Goal: Information Seeking & Learning: Learn about a topic

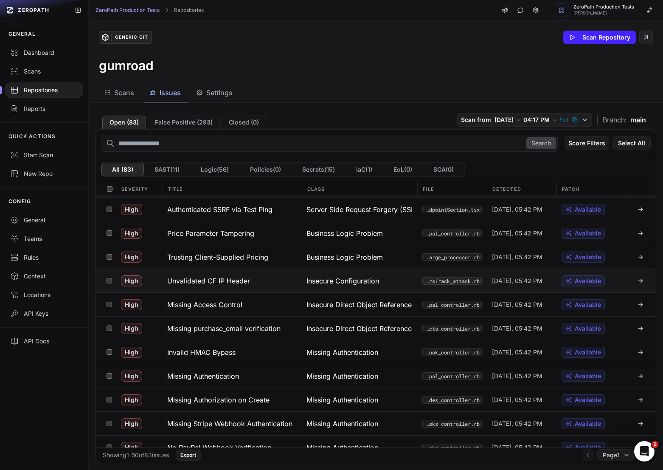
scroll to position [251, 0]
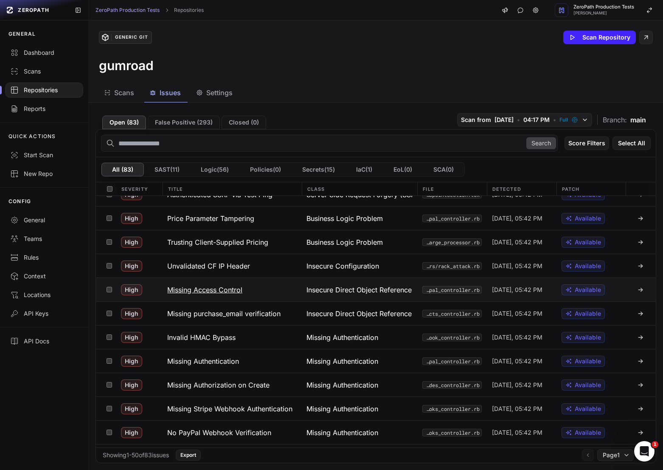
click at [340, 296] on div "Insecure Direct Object Reference (IDOR)" at bounding box center [360, 289] width 116 height 23
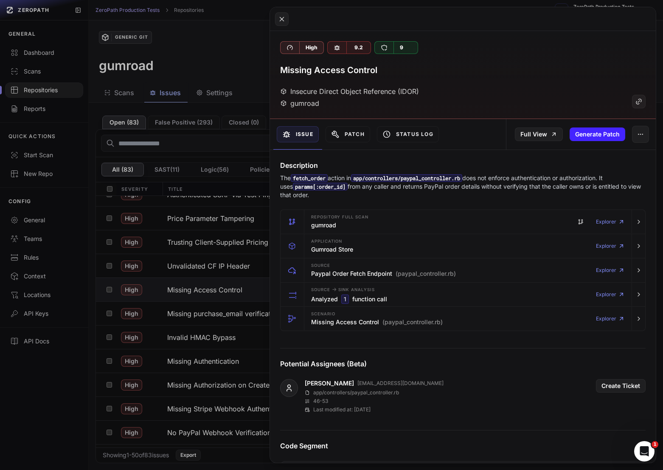
click at [217, 324] on button at bounding box center [331, 235] width 663 height 470
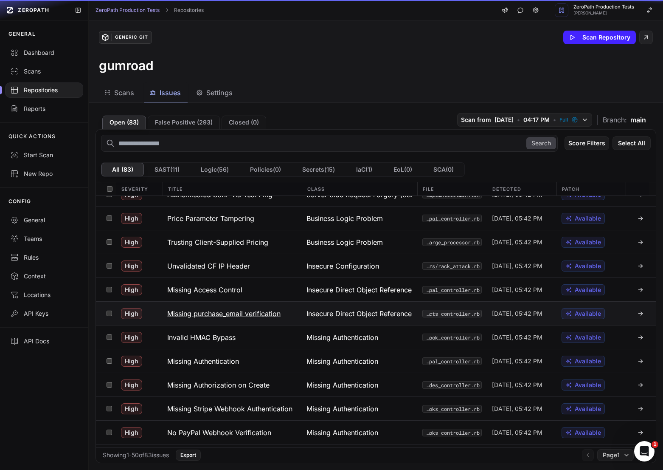
click at [241, 323] on button "Missing purchase_email verification" at bounding box center [231, 313] width 139 height 23
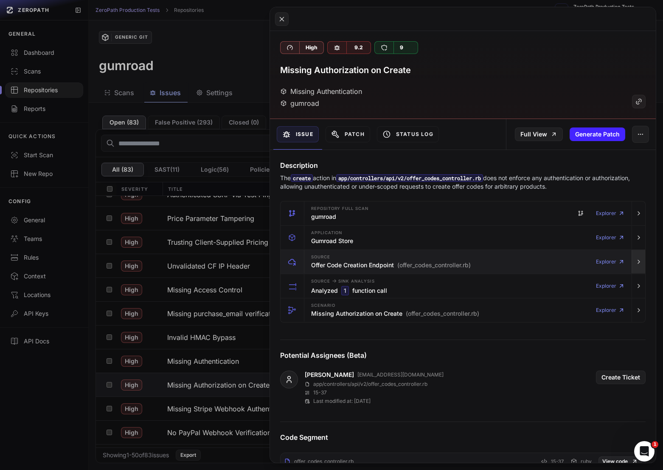
click at [641, 264] on icon "button" at bounding box center [639, 261] width 7 height 7
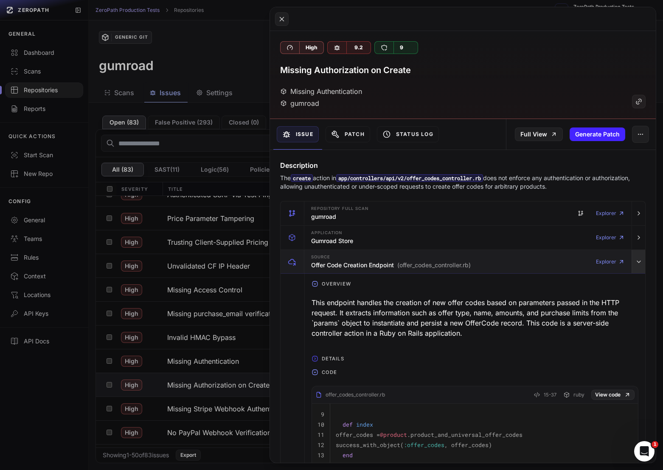
click at [641, 264] on icon "button" at bounding box center [639, 261] width 7 height 7
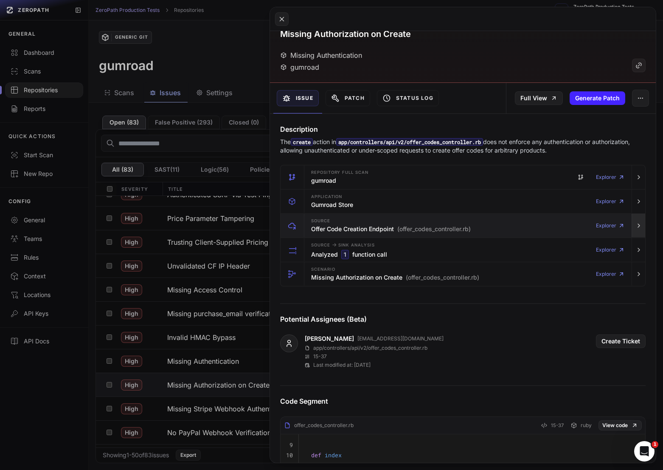
scroll to position [47, 0]
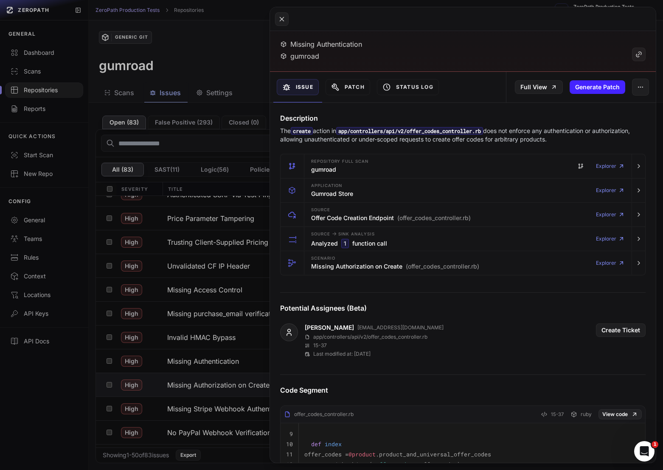
click at [203, 392] on button at bounding box center [331, 235] width 663 height 470
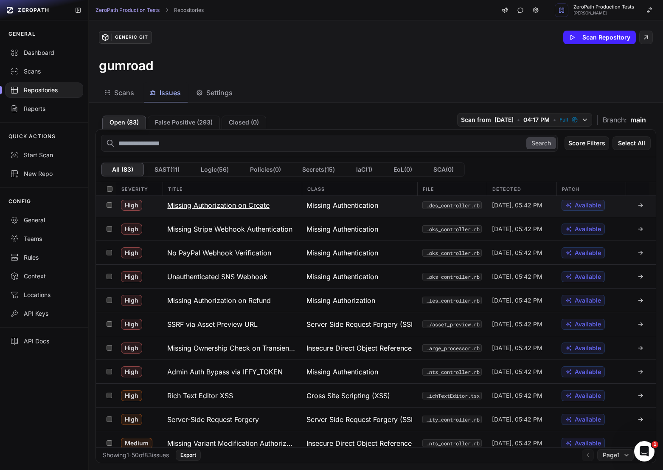
scroll to position [445, 0]
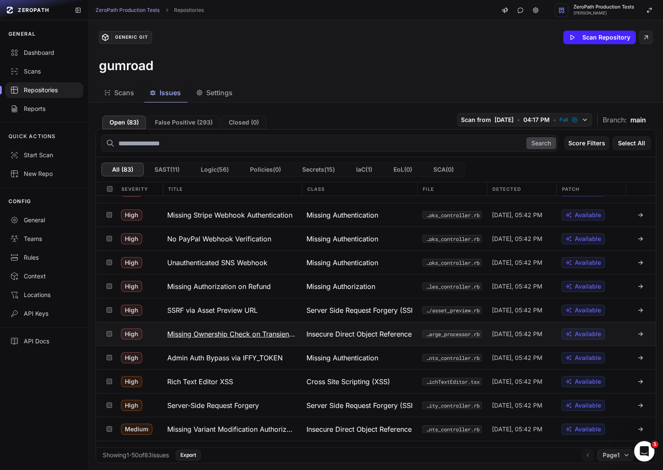
click at [249, 326] on button "Missing Ownership Check on Transient Customer Token" at bounding box center [231, 333] width 139 height 23
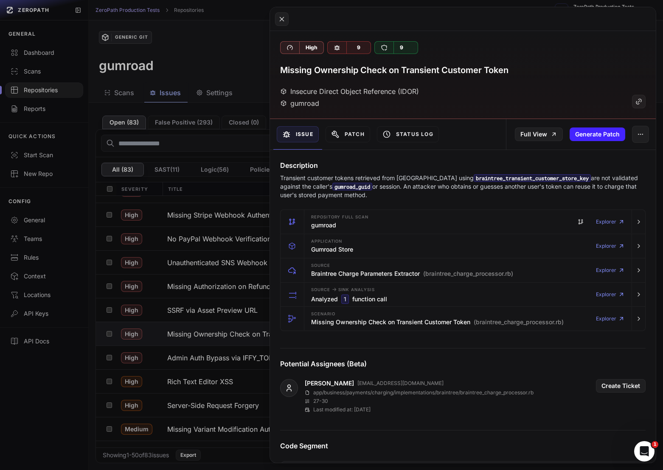
click at [248, 336] on button at bounding box center [331, 235] width 663 height 470
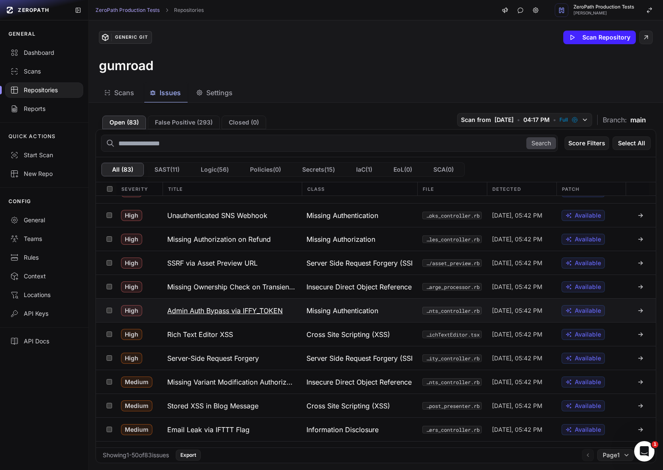
scroll to position [493, 0]
click at [251, 311] on h3 "Admin Auth Bypass via IFFY_TOKEN" at bounding box center [225, 310] width 116 height 10
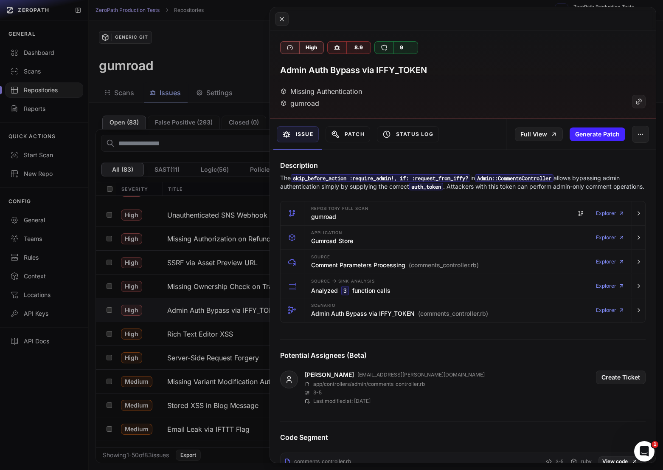
click at [471, 180] on code "skip_before_action :require_admin!, if: :request_from_iffy?" at bounding box center [381, 178] width 180 height 8
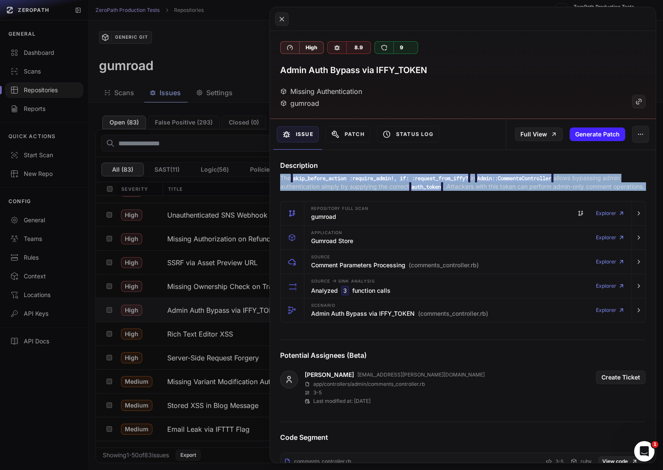
click at [471, 180] on code "skip_before_action :require_admin!, if: :request_from_iffy?" at bounding box center [381, 178] width 180 height 8
click at [468, 181] on code "skip_before_action :require_admin!, if: :request_from_iffy?" at bounding box center [381, 178] width 180 height 8
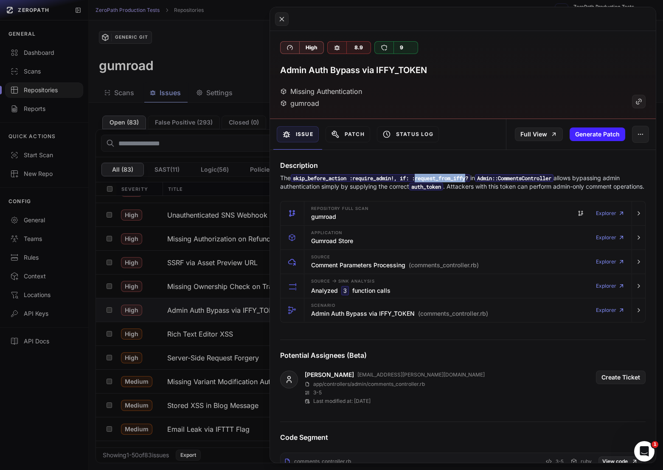
click at [468, 181] on code "skip_before_action :require_admin!, if: :request_from_iffy?" at bounding box center [381, 178] width 180 height 8
click at [225, 329] on button at bounding box center [331, 235] width 663 height 470
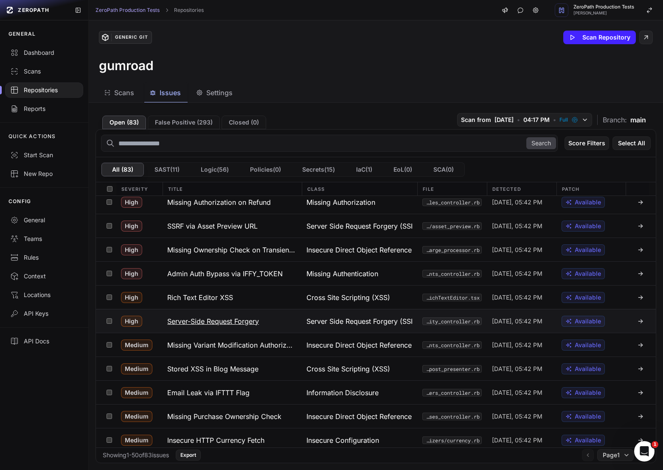
scroll to position [530, 0]
click at [244, 318] on h3 "Server-Side Request Forgery" at bounding box center [213, 321] width 92 height 10
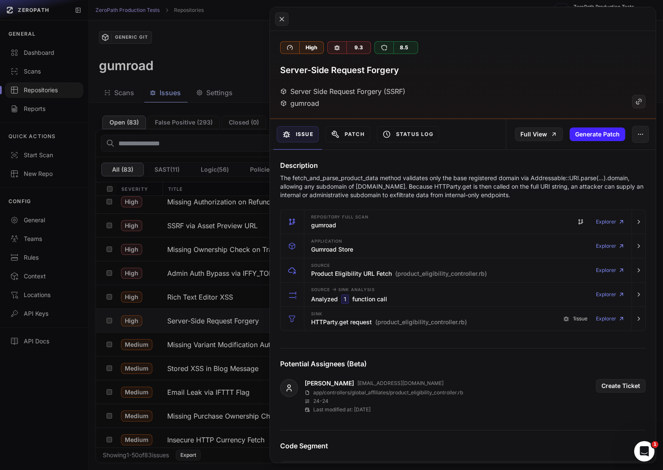
click at [247, 325] on button at bounding box center [331, 235] width 663 height 470
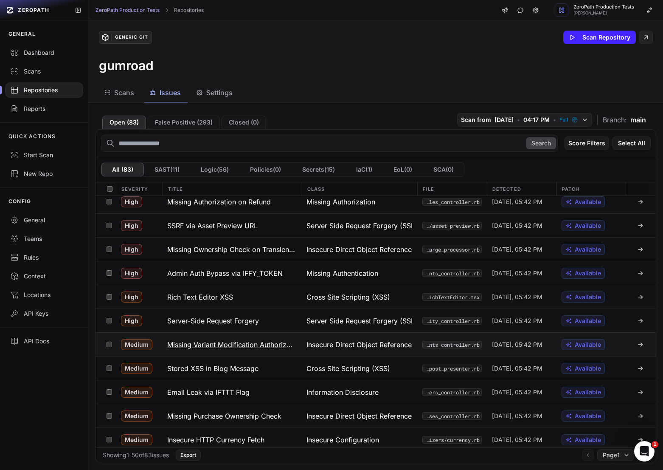
click at [249, 350] on button "Missing Variant Modification Authorization" at bounding box center [231, 344] width 139 height 23
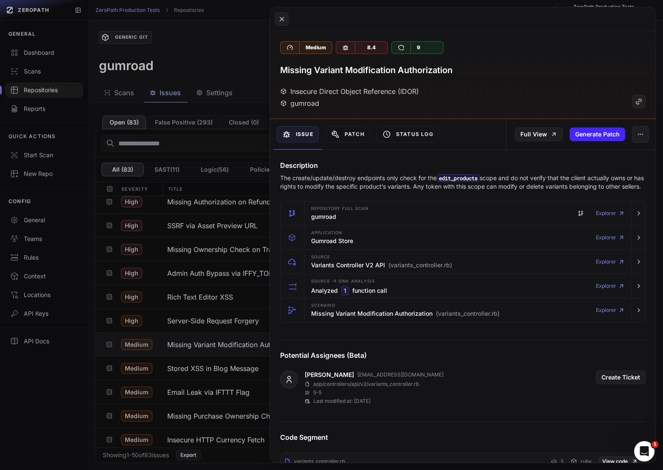
click at [247, 350] on button at bounding box center [331, 235] width 663 height 470
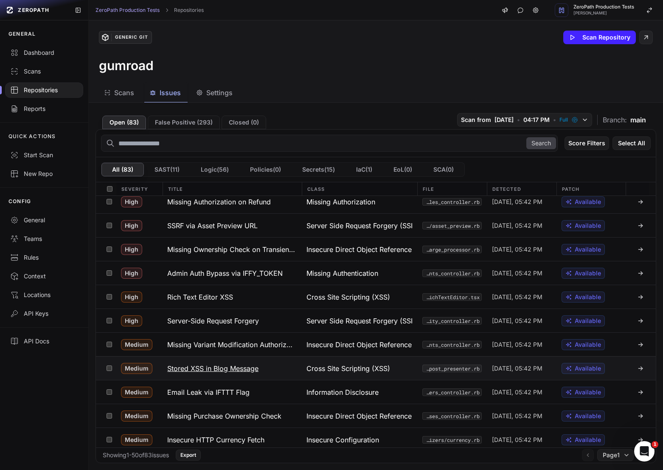
click at [249, 370] on h3 "Stored XSS in Blog Message" at bounding box center [212, 368] width 91 height 10
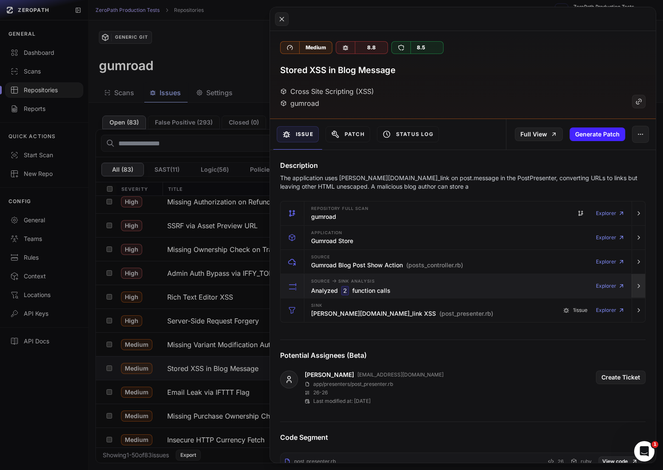
click at [642, 291] on button "button" at bounding box center [639, 286] width 14 height 24
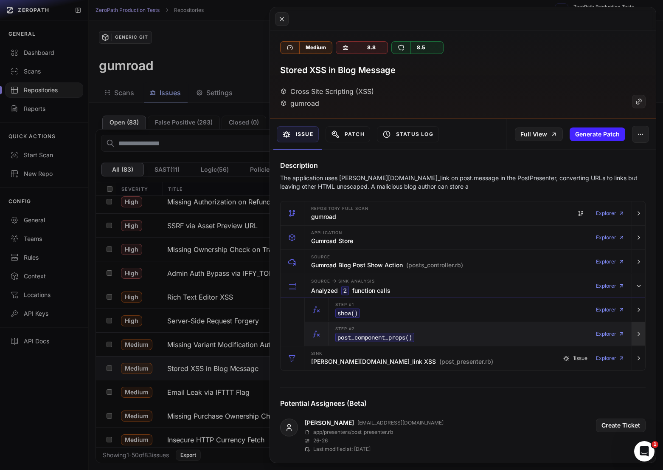
click at [633, 331] on button "button" at bounding box center [639, 334] width 14 height 24
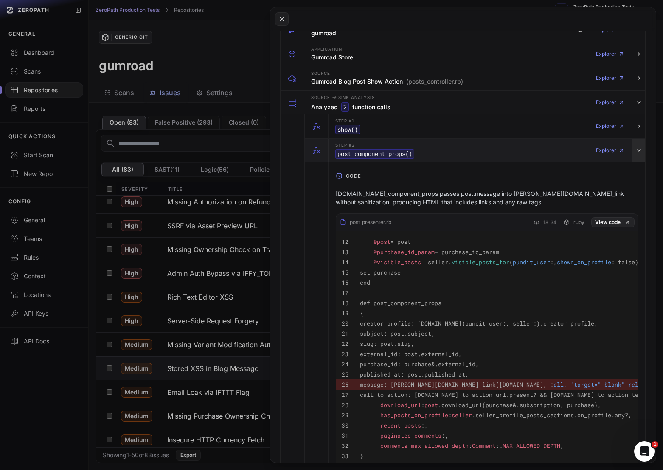
scroll to position [183, 0]
click at [639, 156] on button "button" at bounding box center [639, 151] width 14 height 24
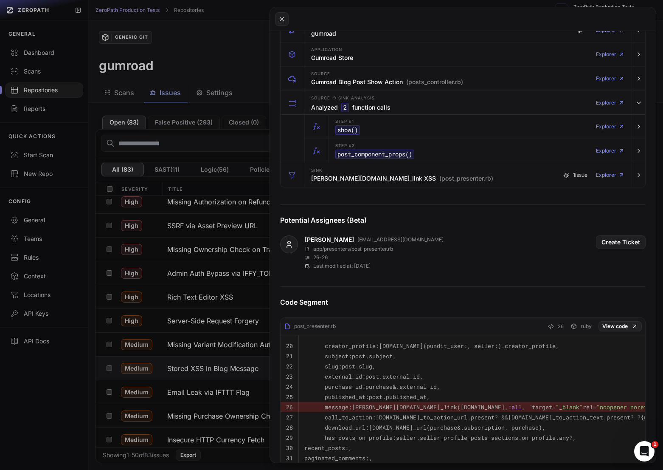
click at [228, 390] on button at bounding box center [331, 235] width 663 height 470
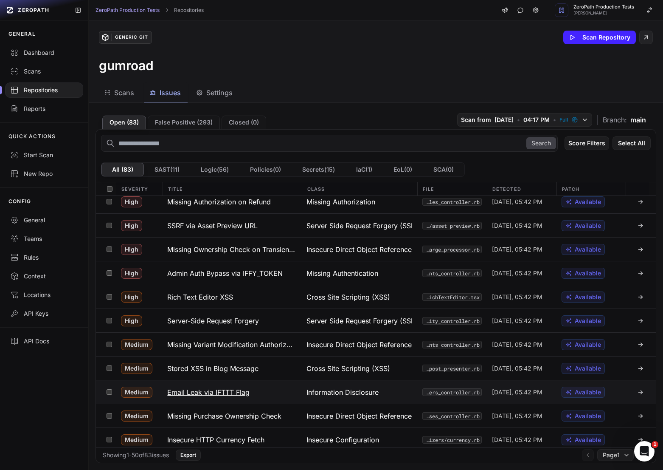
click at [248, 398] on button "Email Leak via IFTTT Flag" at bounding box center [231, 391] width 139 height 23
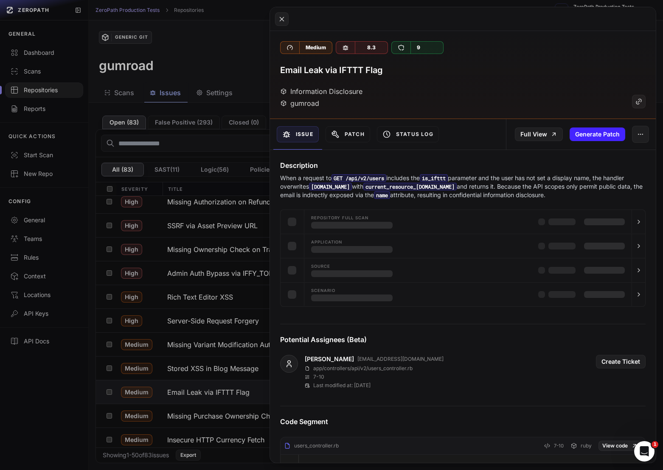
click at [248, 396] on button at bounding box center [331, 235] width 663 height 470
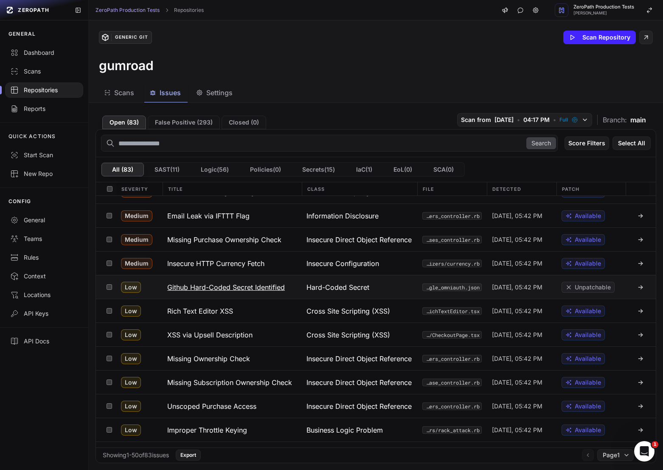
scroll to position [707, 0]
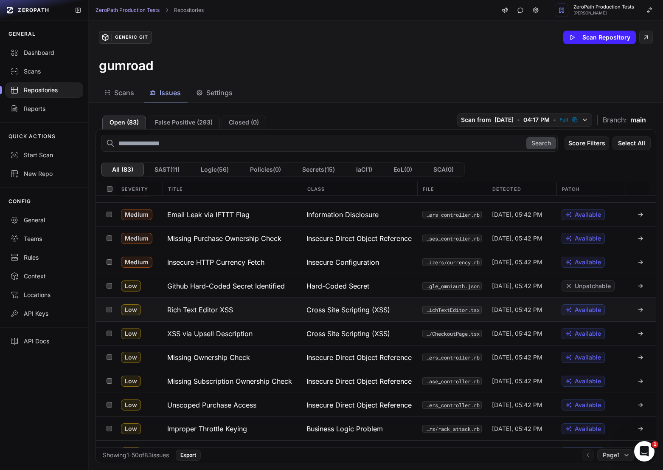
click at [239, 311] on button "Rich Text Editor XSS" at bounding box center [231, 309] width 139 height 23
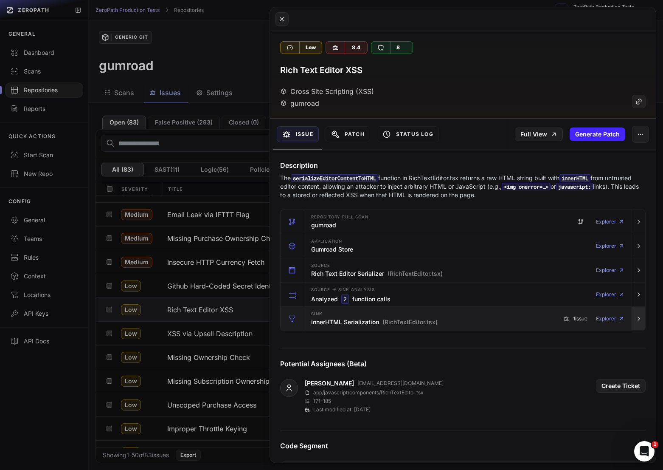
click at [643, 320] on button "button" at bounding box center [639, 319] width 14 height 24
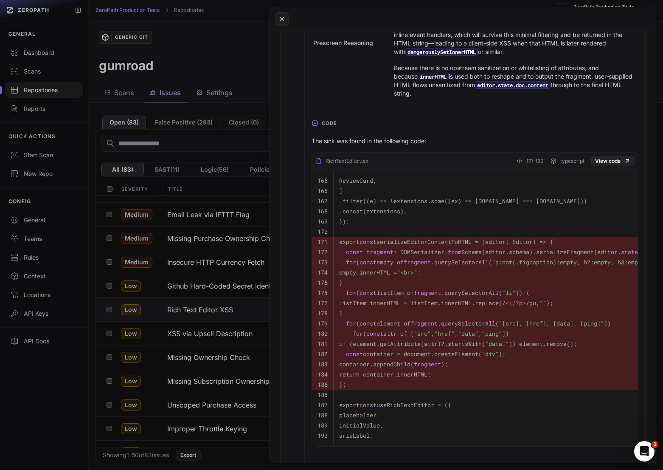
scroll to position [454, 0]
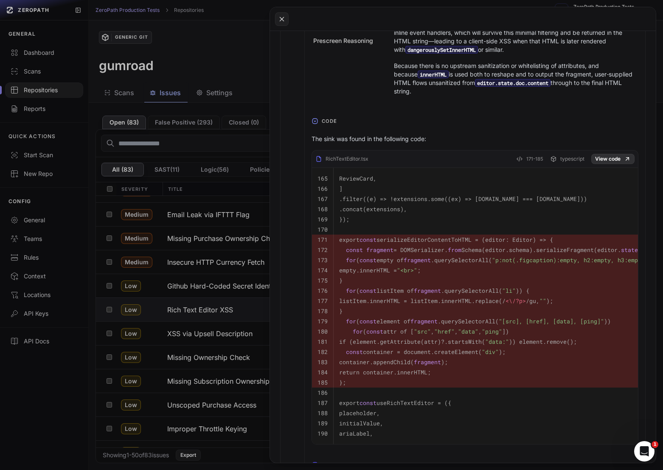
click at [609, 154] on link "View code" at bounding box center [613, 159] width 43 height 10
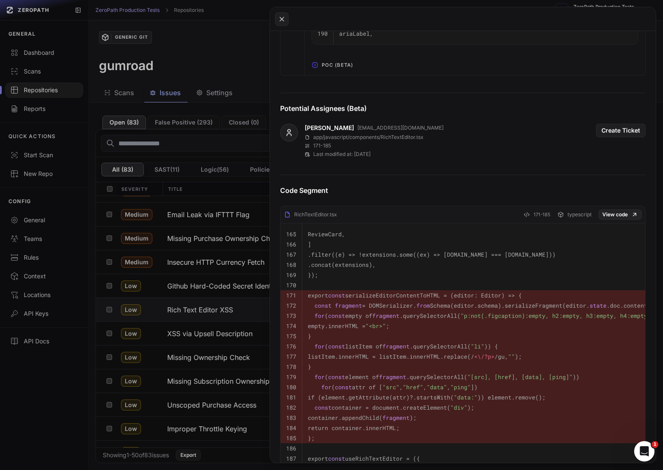
scroll to position [866, 0]
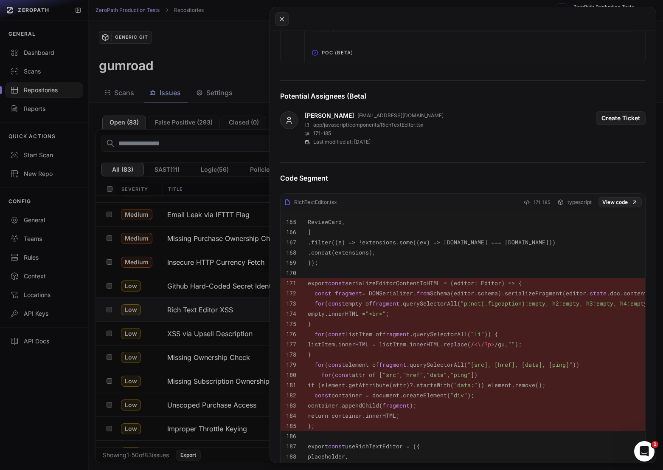
click at [237, 312] on button at bounding box center [331, 235] width 663 height 470
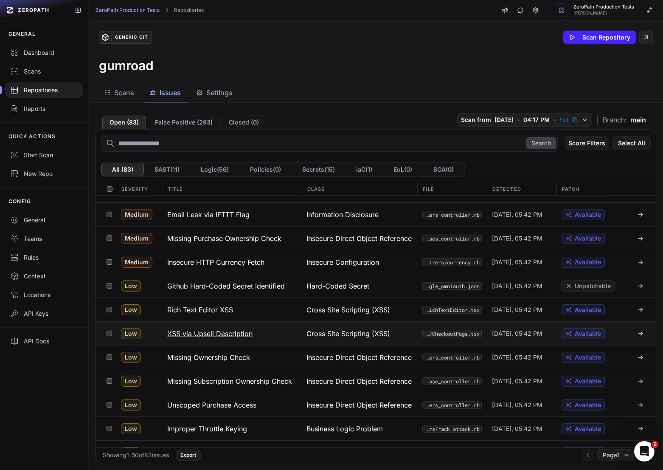
click at [257, 336] on button "XSS via Upsell Description" at bounding box center [231, 333] width 139 height 23
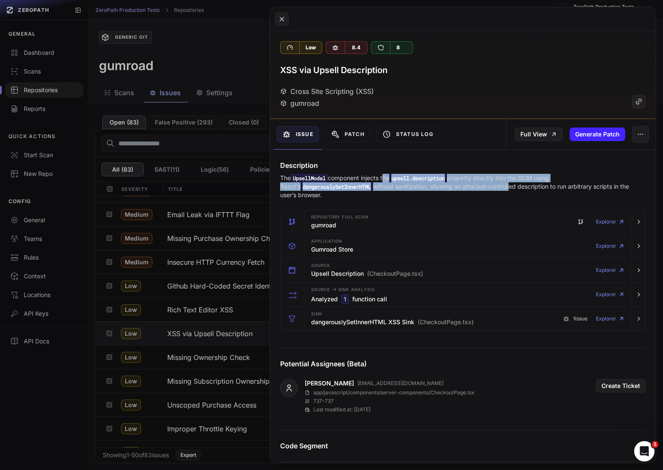
drag, startPoint x: 386, startPoint y: 178, endPoint x: 494, endPoint y: 186, distance: 108.6
click at [494, 186] on p "The UpsellModal component injects the upsell.description property directly into…" at bounding box center [463, 186] width 366 height 25
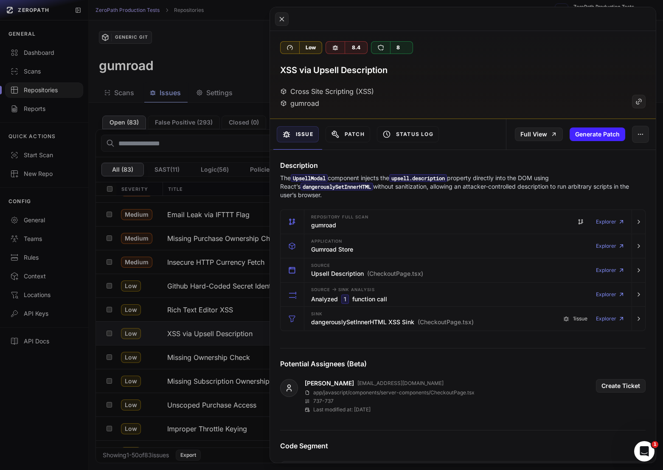
click at [513, 186] on p "The UpsellModal component injects the upsell.description property directly into…" at bounding box center [463, 186] width 366 height 25
click at [638, 299] on button "button" at bounding box center [639, 294] width 14 height 24
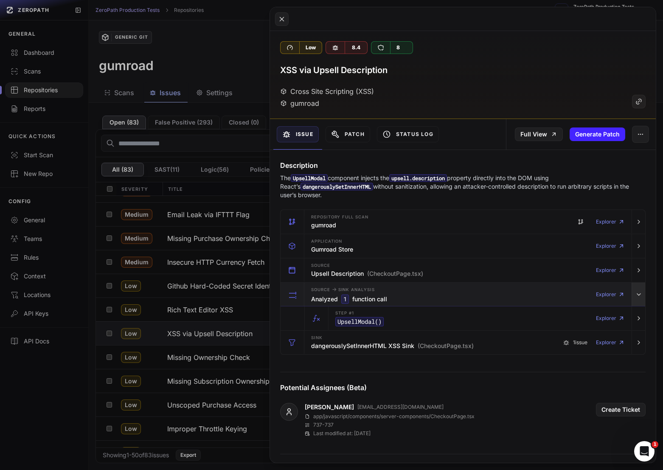
click at [638, 299] on button "button" at bounding box center [639, 294] width 14 height 24
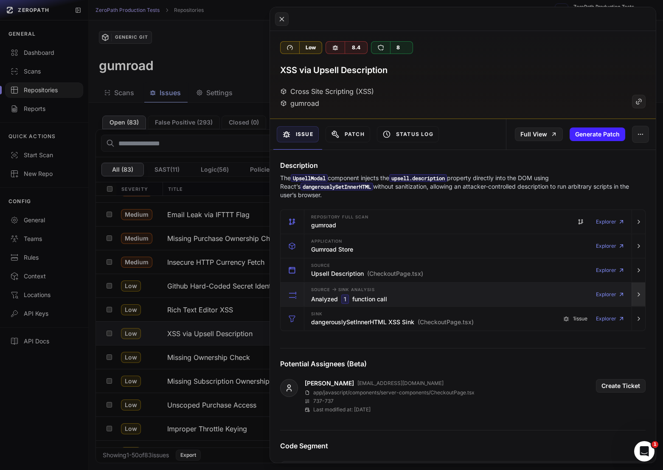
click at [638, 299] on button "button" at bounding box center [639, 294] width 14 height 24
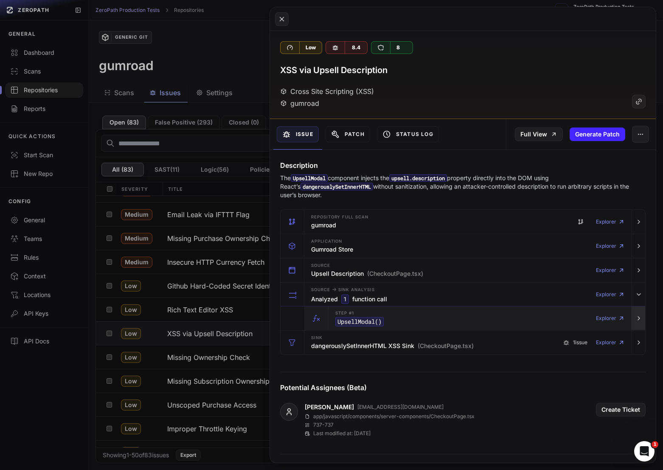
click at [641, 325] on button "button" at bounding box center [639, 318] width 14 height 24
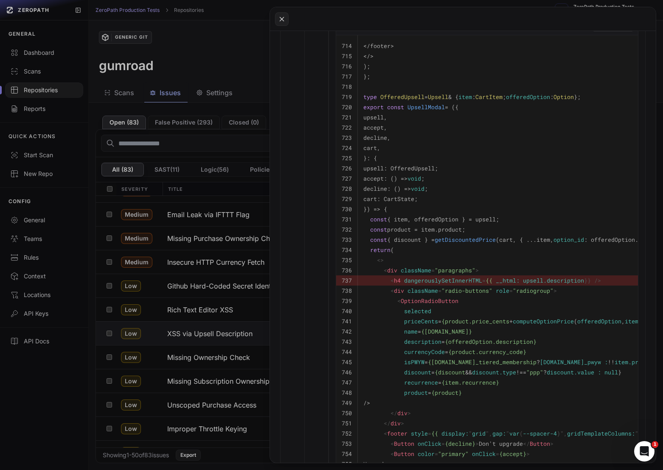
scroll to position [361, 0]
click at [207, 345] on button at bounding box center [331, 235] width 663 height 470
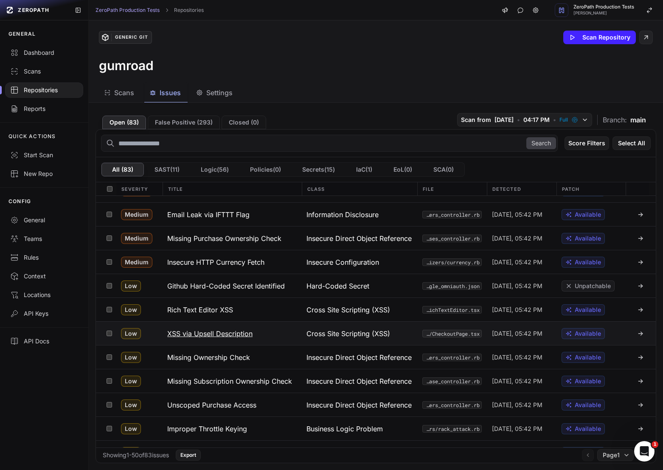
click at [216, 338] on h3 "XSS via Upsell Description" at bounding box center [209, 333] width 85 height 10
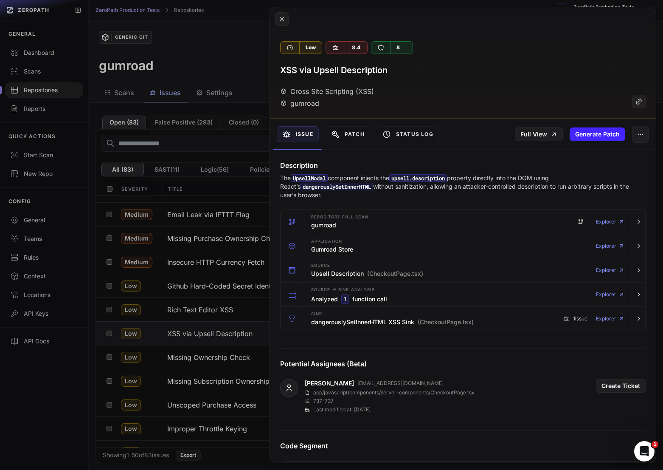
click at [464, 178] on p "The UpsellModal component injects the upsell.description property directly into…" at bounding box center [463, 186] width 366 height 25
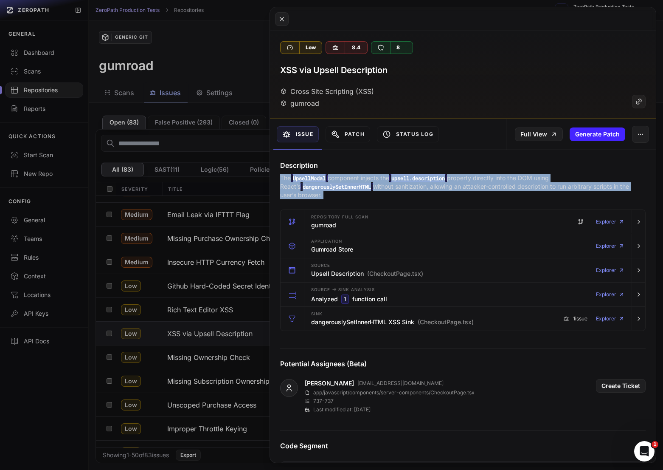
click at [464, 178] on p "The UpsellModal component injects the upsell.description property directly into…" at bounding box center [463, 186] width 366 height 25
copy div "The UpsellModal component injects the upsell.description property directly into…"
click at [367, 182] on p "The UpsellModal component injects the upsell.description property directly into…" at bounding box center [463, 186] width 366 height 25
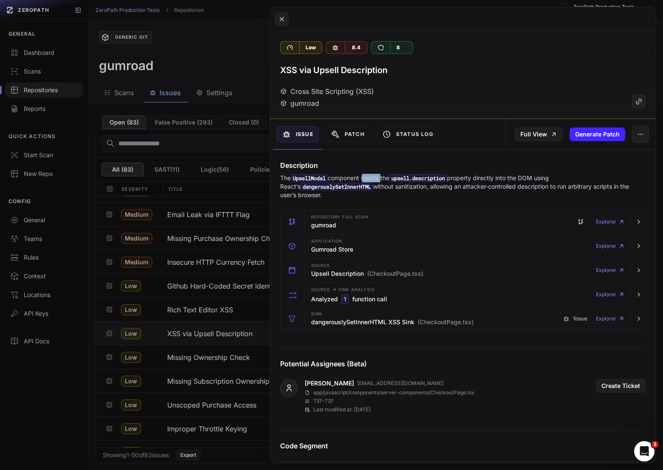
click at [367, 182] on p "The UpsellModal component injects the upsell.description property directly into…" at bounding box center [463, 186] width 366 height 25
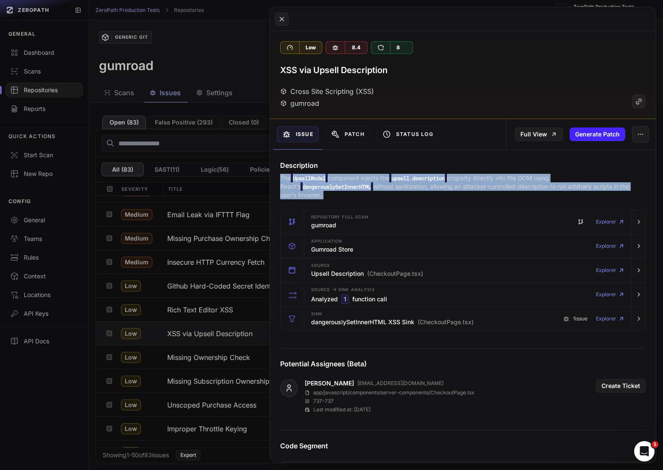
click at [367, 182] on p "The UpsellModal component injects the upsell.description property directly into…" at bounding box center [463, 186] width 366 height 25
click at [408, 187] on p "The UpsellModal component injects the upsell.description property directly into…" at bounding box center [463, 186] width 366 height 25
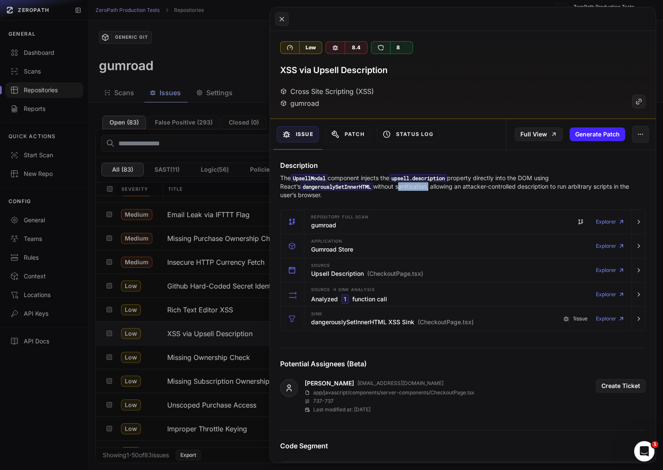
click at [408, 187] on p "The UpsellModal component injects the upsell.description property directly into…" at bounding box center [463, 186] width 366 height 25
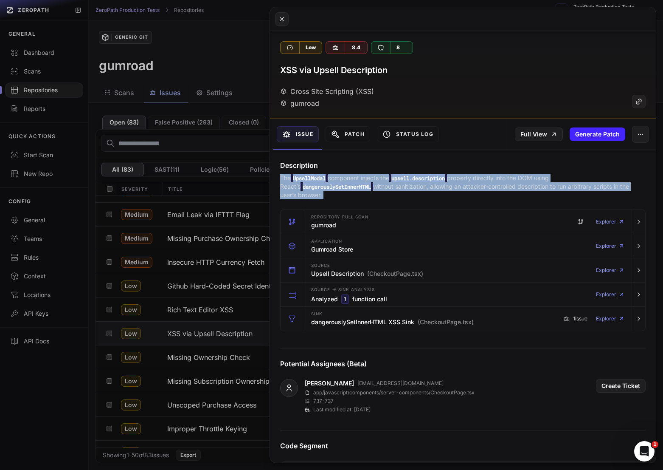
click at [408, 187] on p "The UpsellModal component injects the upsell.description property directly into…" at bounding box center [463, 186] width 366 height 25
click at [640, 295] on icon "button" at bounding box center [639, 294] width 7 height 7
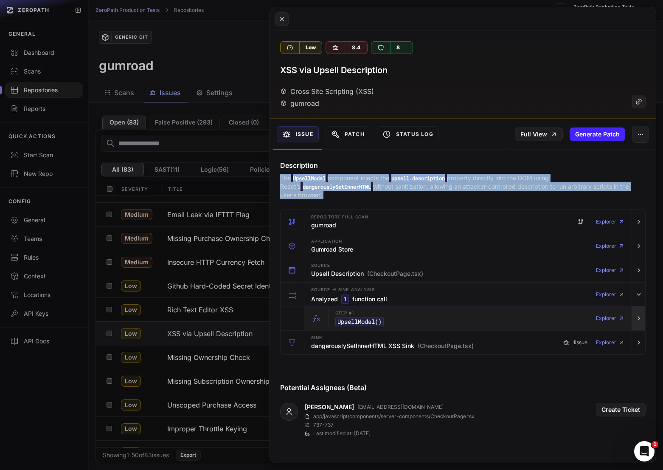
click at [640, 317] on icon "button" at bounding box center [639, 318] width 7 height 7
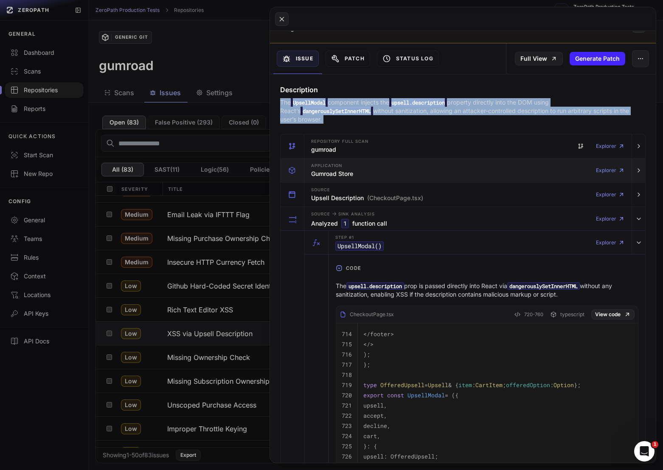
scroll to position [29, 0]
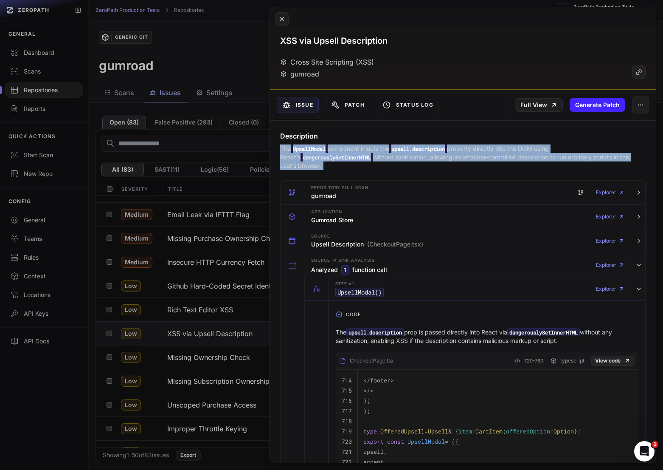
click at [377, 152] on p "The UpsellModal component injects the upsell.description property directly into…" at bounding box center [463, 156] width 366 height 25
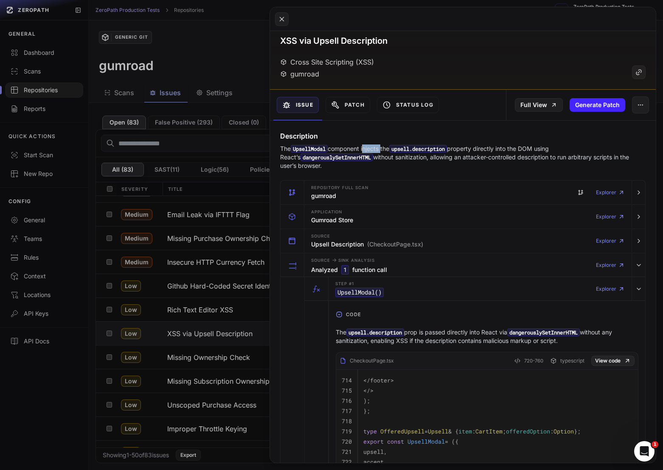
click at [377, 152] on p "The UpsellModal component injects the upsell.description property directly into…" at bounding box center [463, 156] width 366 height 25
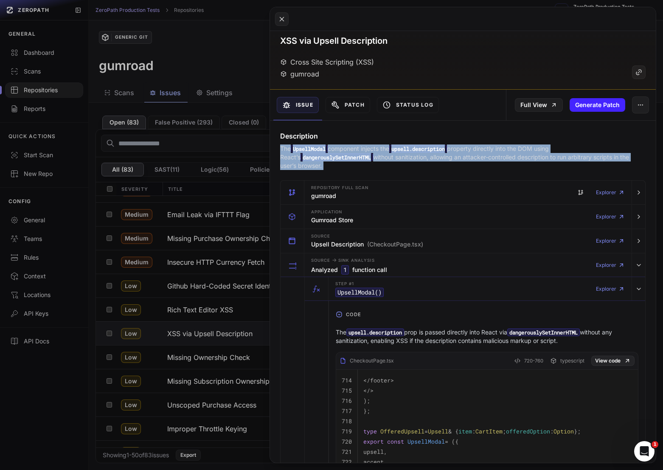
click at [377, 152] on p "The UpsellModal component injects the upsell.description property directly into…" at bounding box center [463, 156] width 366 height 25
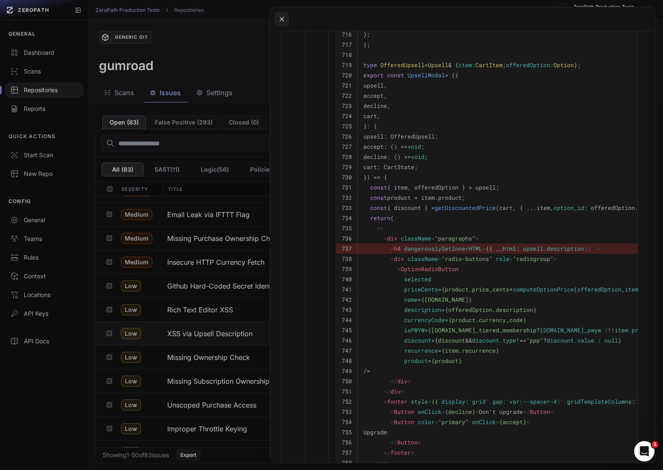
scroll to position [399, 0]
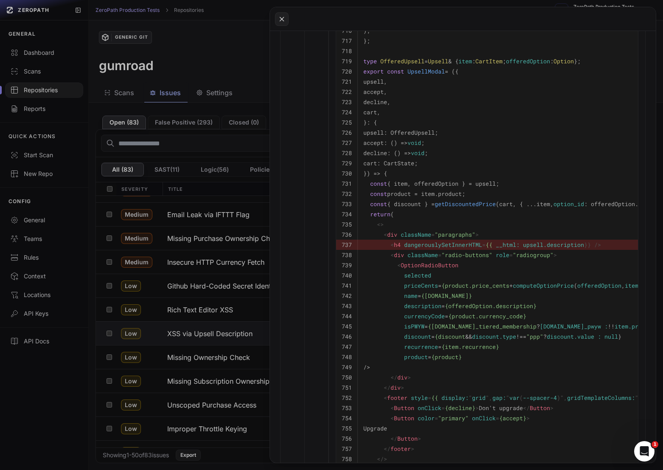
click at [469, 306] on span "{offeredOption.description}" at bounding box center [491, 306] width 92 height 8
click at [486, 306] on span "{offeredOption.description}" at bounding box center [491, 306] width 92 height 8
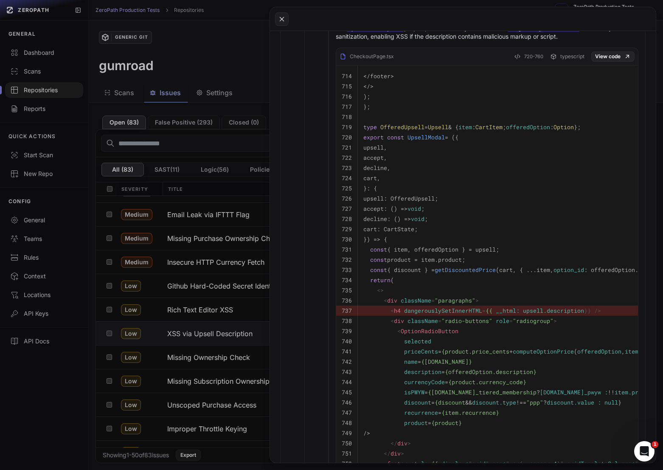
scroll to position [343, 0]
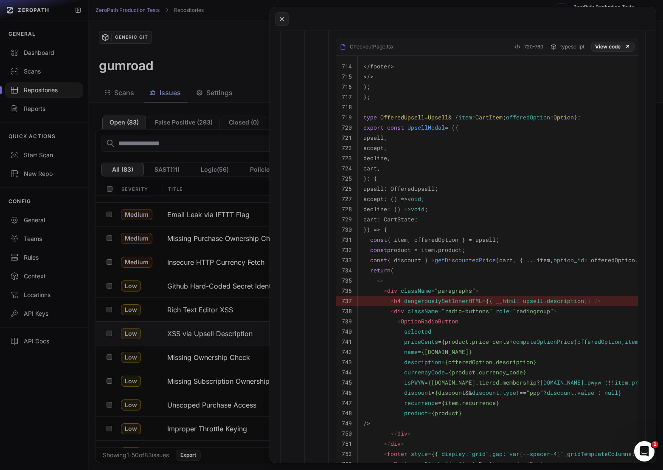
click at [410, 191] on code "upsell: OfferedUpsell;" at bounding box center [401, 189] width 75 height 8
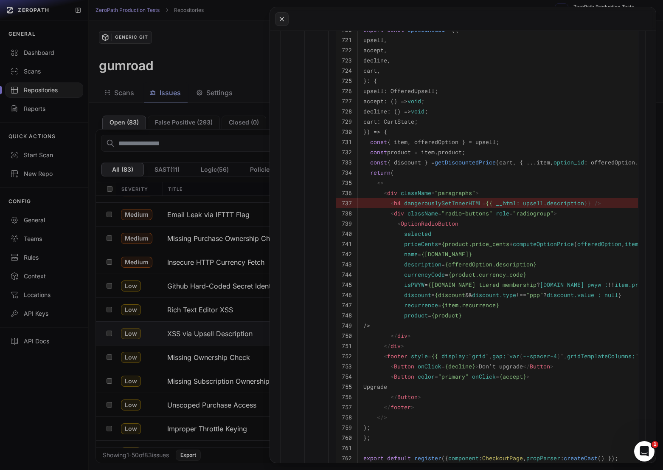
scroll to position [439, 0]
drag, startPoint x: 583, startPoint y: 207, endPoint x: 524, endPoint y: 208, distance: 59.0
click at [524, 208] on span "upsell.description" at bounding box center [553, 205] width 61 height 8
copy span "upsell.description"
click at [217, 344] on button at bounding box center [331, 235] width 663 height 470
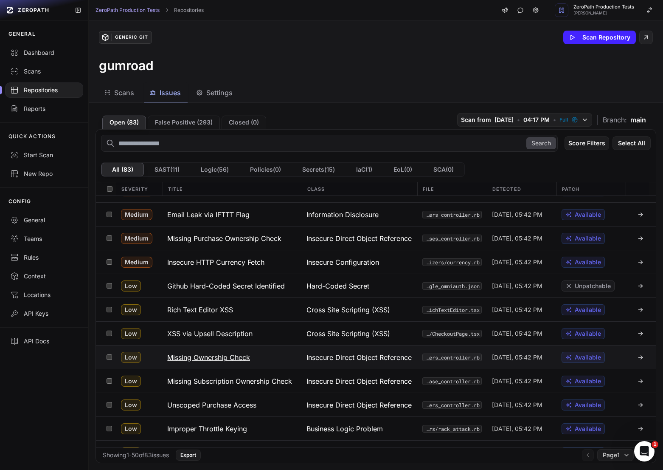
click at [228, 360] on h3 "Missing Ownership Check" at bounding box center [208, 357] width 83 height 10
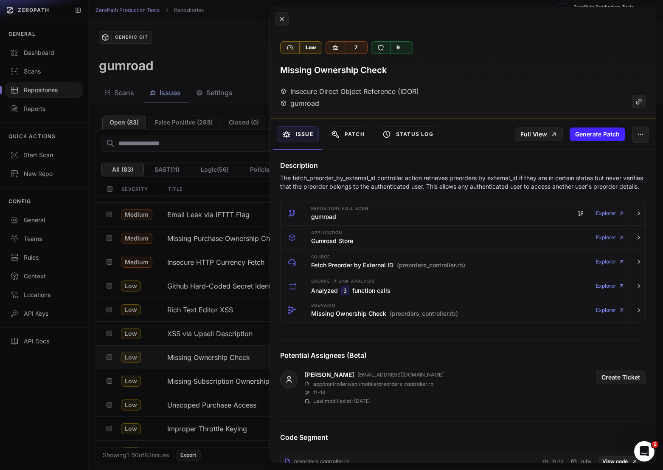
click at [164, 385] on button at bounding box center [331, 235] width 663 height 470
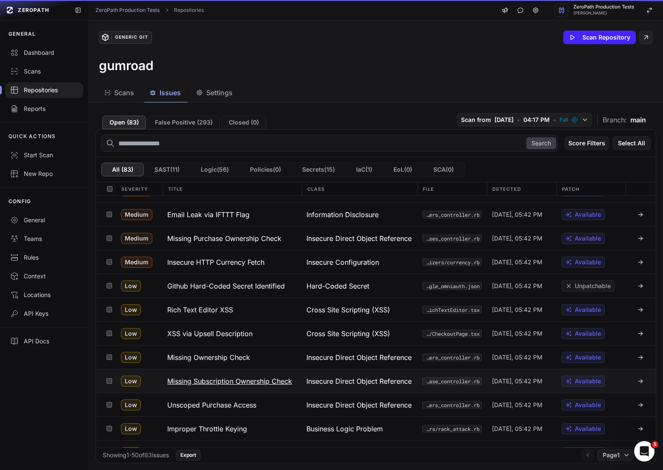
click at [206, 384] on h3 "Missing Subscription Ownership Check" at bounding box center [229, 381] width 125 height 10
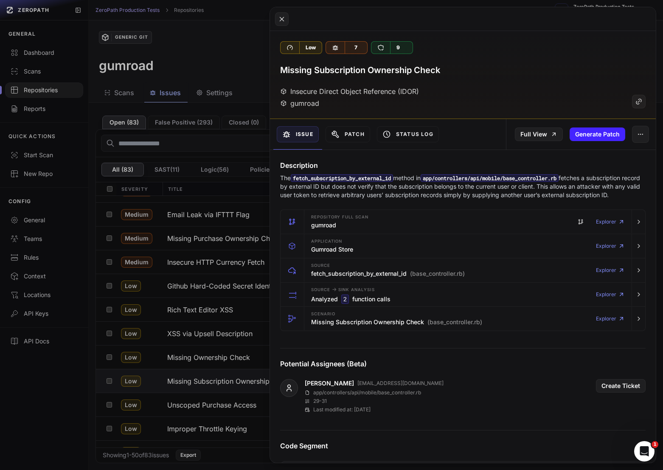
click at [167, 381] on button at bounding box center [331, 235] width 663 height 470
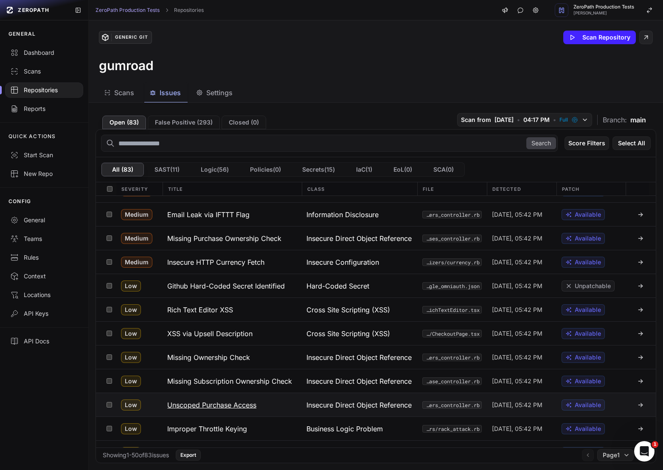
click at [197, 404] on h3 "Unscoped Purchase Access" at bounding box center [211, 405] width 89 height 10
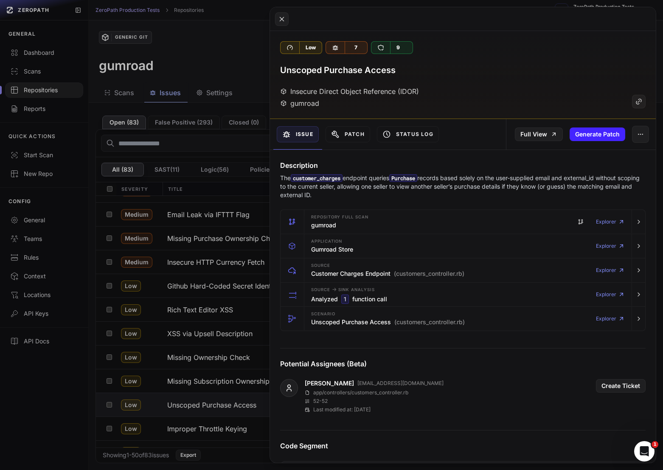
click at [198, 401] on button at bounding box center [331, 235] width 663 height 470
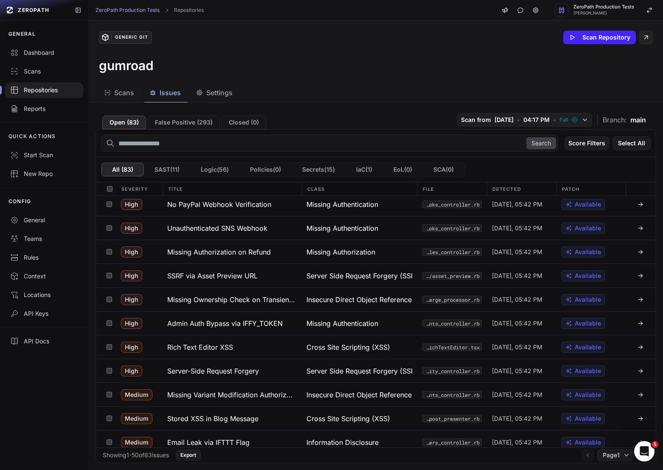
scroll to position [458, 0]
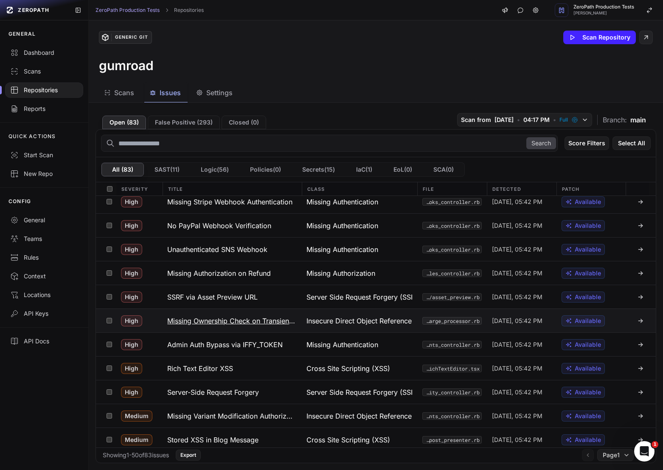
click at [243, 325] on h3 "Missing Ownership Check on Transient Customer Token" at bounding box center [231, 321] width 129 height 10
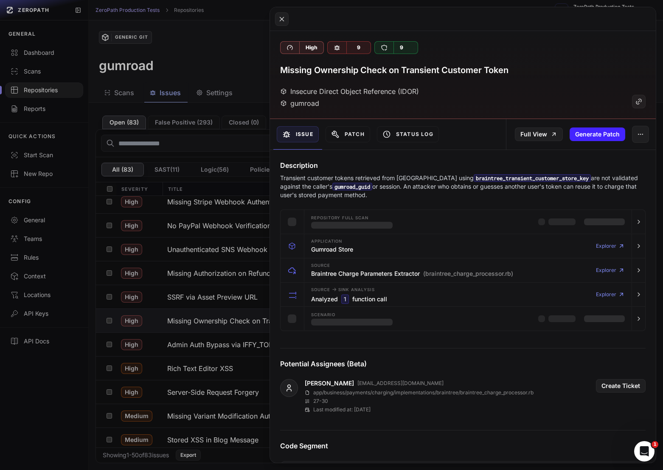
click at [234, 301] on button at bounding box center [331, 235] width 663 height 470
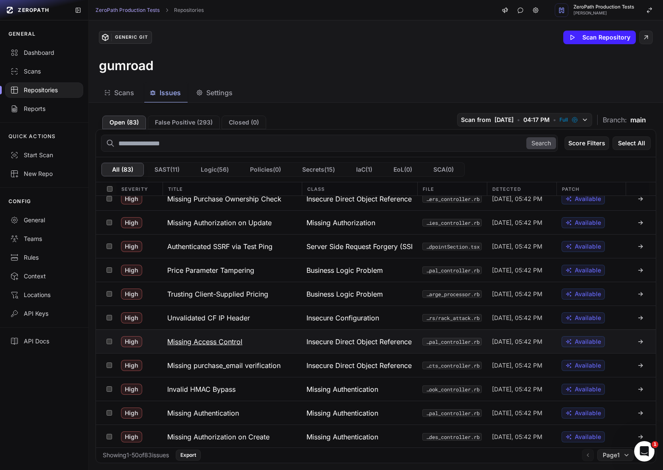
scroll to position [188, 0]
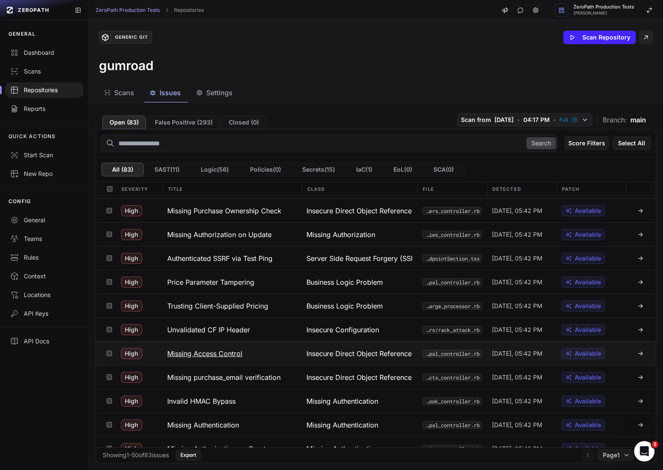
click at [232, 356] on h3 "Missing Access Control" at bounding box center [204, 353] width 75 height 10
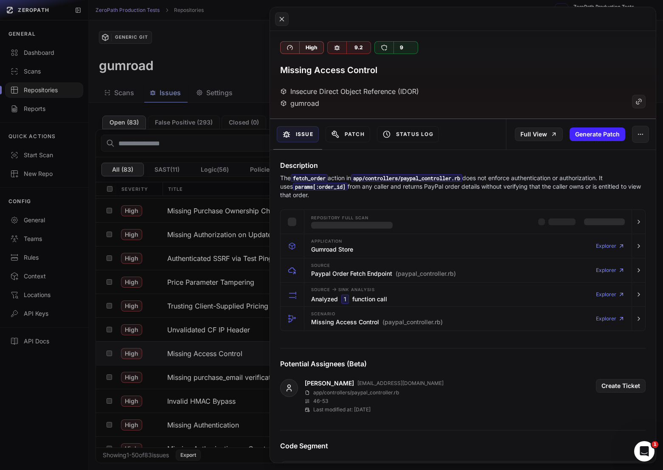
click at [231, 294] on button at bounding box center [331, 235] width 663 height 470
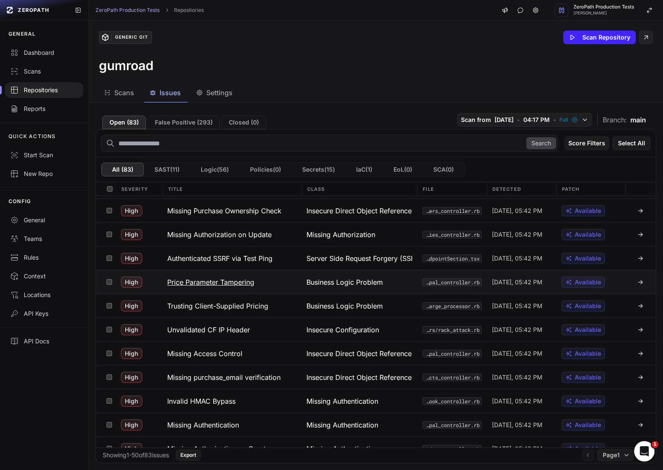
click at [231, 282] on h3 "Price Parameter Tampering" at bounding box center [210, 282] width 87 height 10
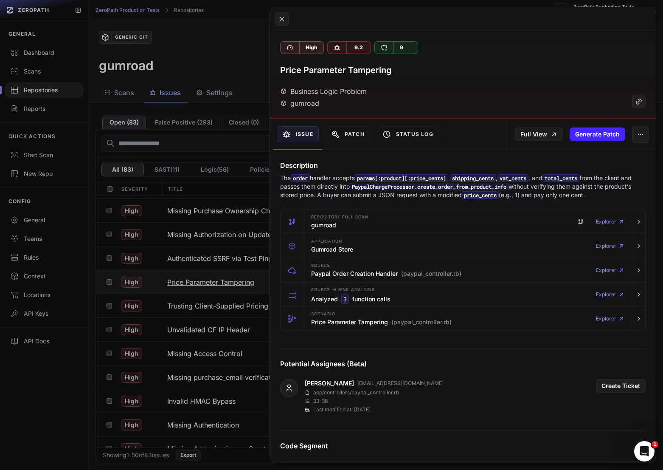
click at [231, 282] on button at bounding box center [331, 235] width 663 height 470
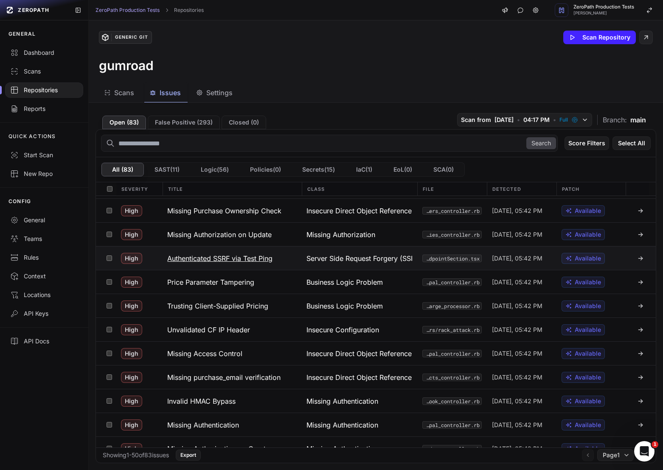
click at [233, 252] on button "Authenticated SSRF via Test Ping" at bounding box center [231, 257] width 139 height 23
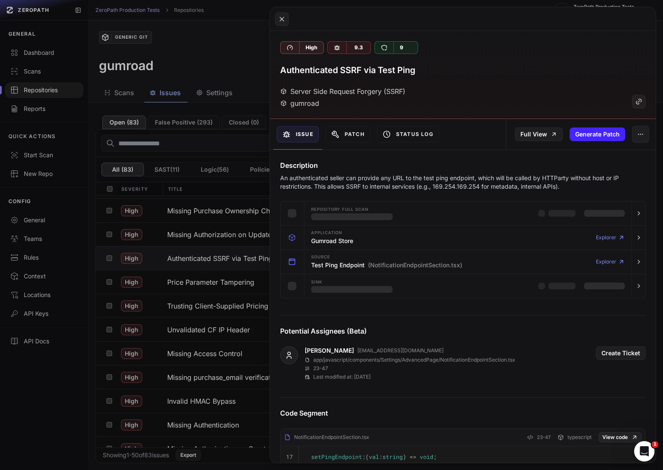
click at [220, 280] on button at bounding box center [331, 235] width 663 height 470
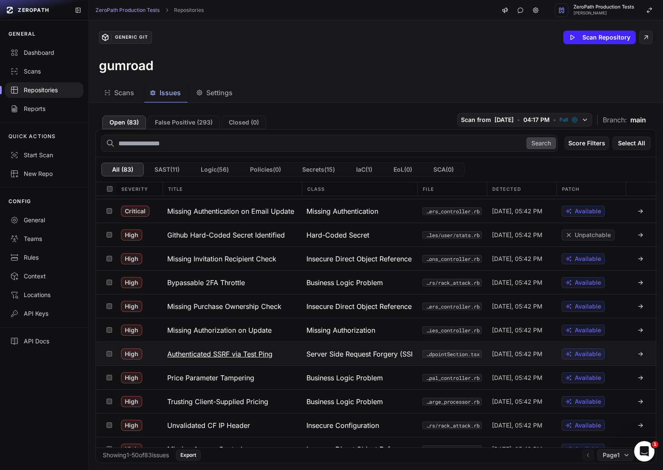
scroll to position [113, 0]
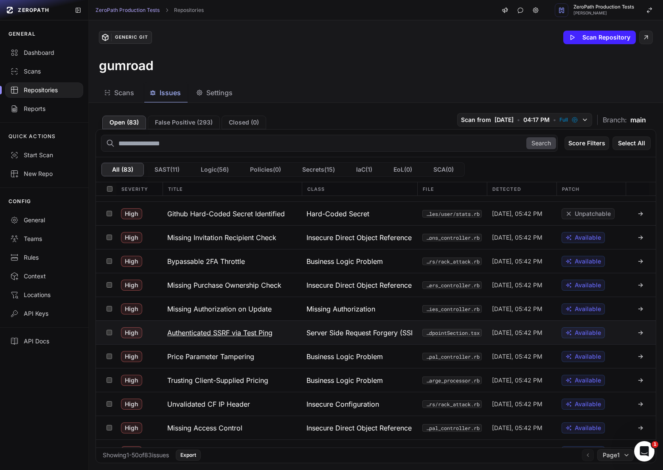
click at [271, 335] on h3 "Authenticated SSRF via Test Ping" at bounding box center [219, 333] width 105 height 10
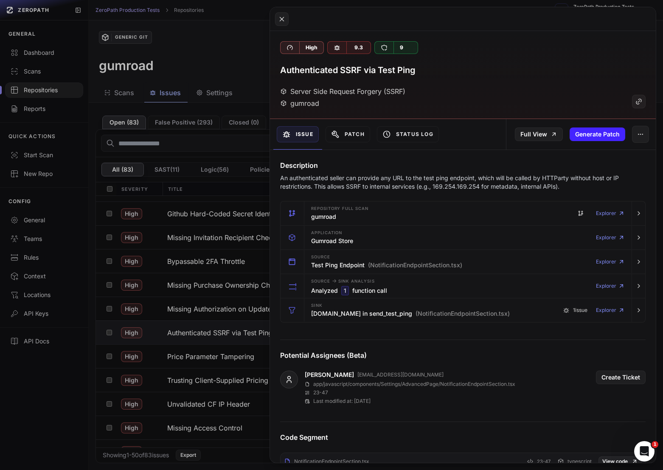
click at [354, 179] on p "An authenticated seller can provide any URL to the test ping endpoint, which wi…" at bounding box center [463, 182] width 366 height 17
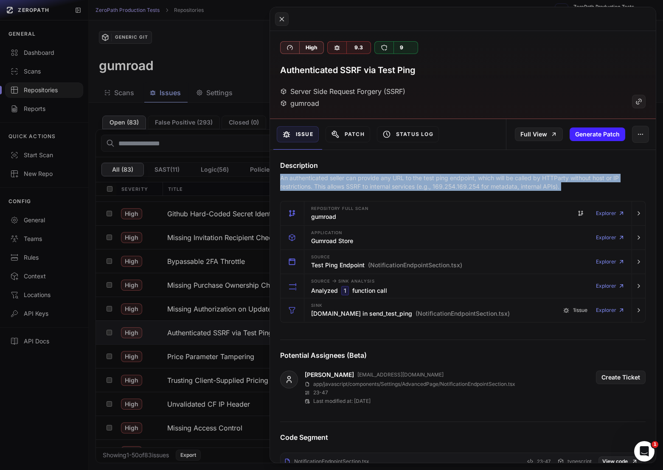
click at [354, 179] on p "An authenticated seller can provide any URL to the test ping endpoint, which wi…" at bounding box center [463, 182] width 366 height 17
copy div "An authenticated seller can provide any URL to the test ping endpoint, which wi…"
click at [197, 367] on button at bounding box center [331, 235] width 663 height 470
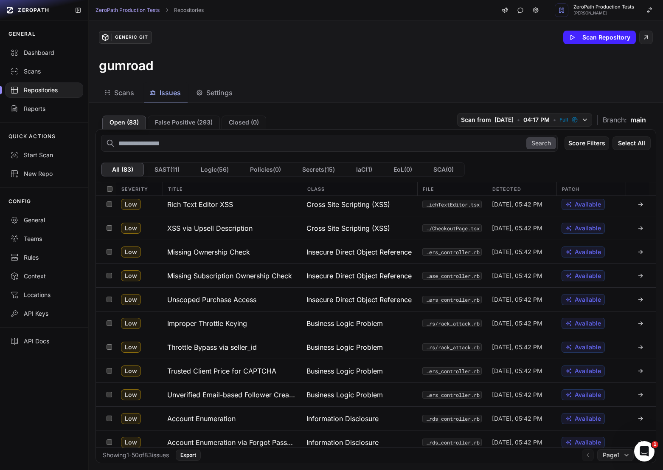
scroll to position [938, 0]
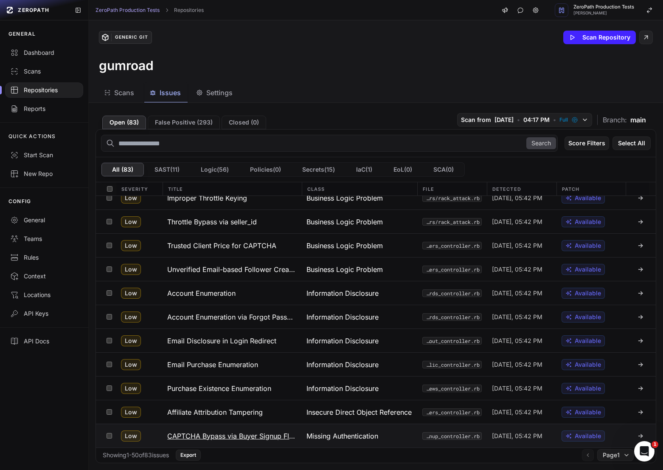
click at [284, 439] on h3 "CAPTCHA Bypass via Buyer Signup Flag" at bounding box center [231, 436] width 129 height 10
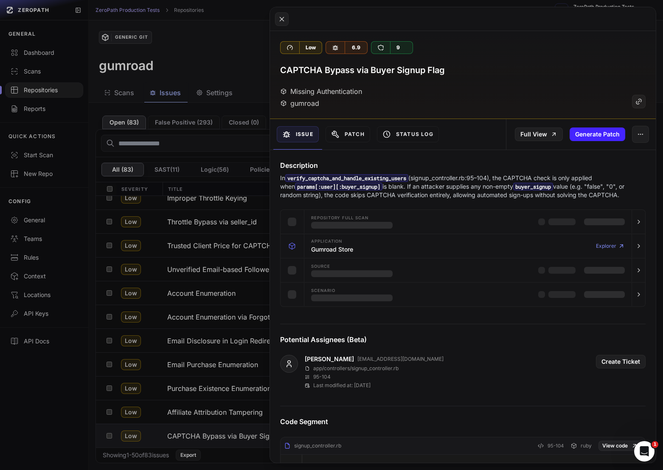
click at [195, 291] on button at bounding box center [331, 235] width 663 height 470
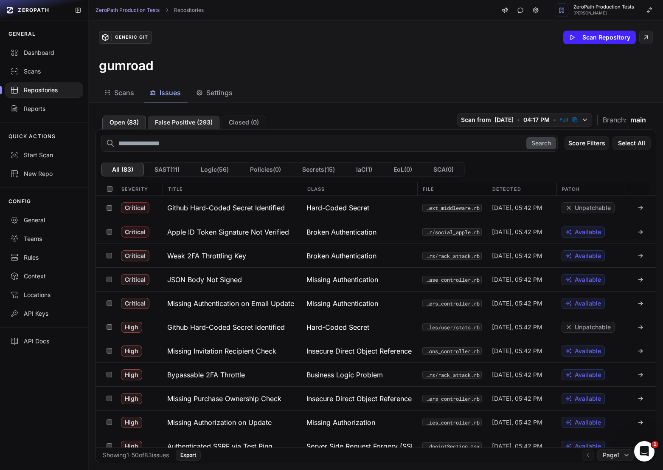
click at [188, 124] on button "False Positive ( 293 )" at bounding box center [184, 123] width 72 height 14
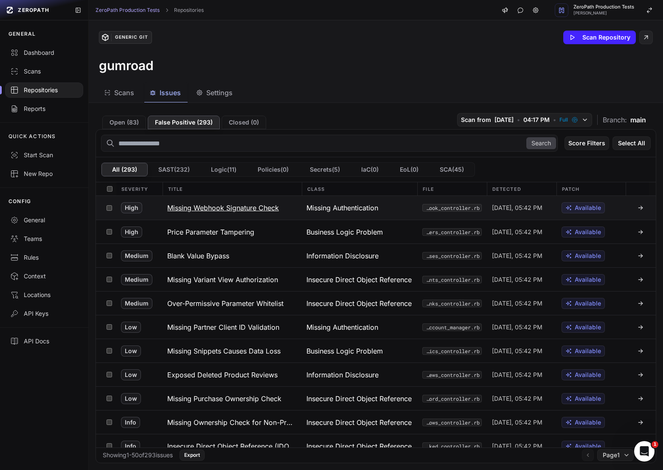
click at [265, 206] on h3 "Missing Webhook Signature Check" at bounding box center [223, 208] width 112 height 10
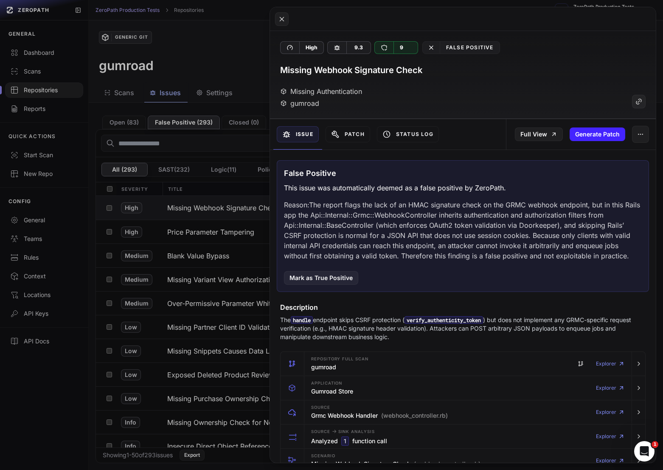
click at [197, 216] on button at bounding box center [331, 235] width 663 height 470
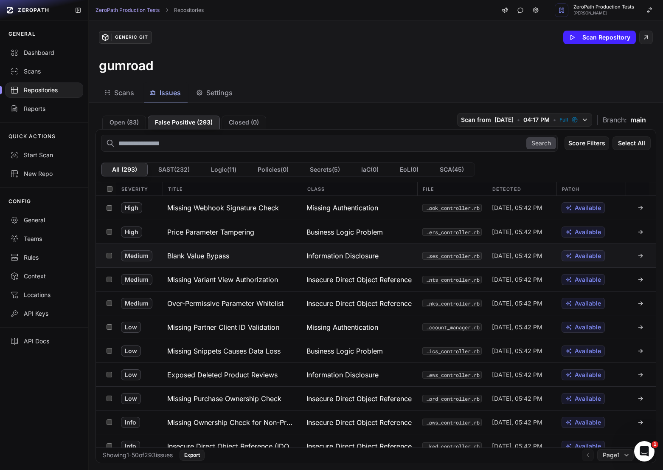
click at [212, 257] on h3 "Blank Value Bypass" at bounding box center [198, 256] width 62 height 10
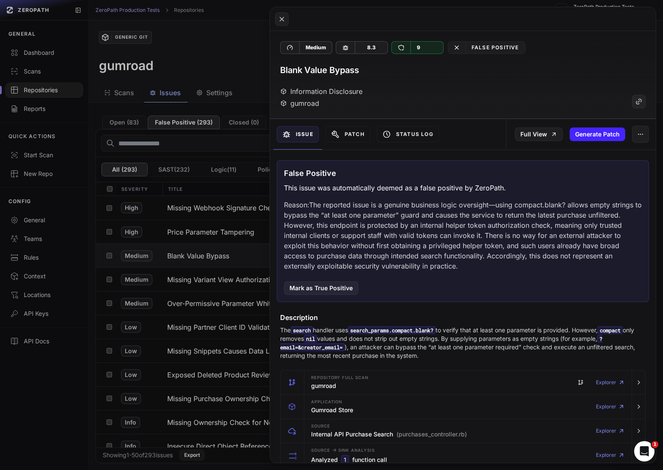
click at [211, 261] on button at bounding box center [331, 235] width 663 height 470
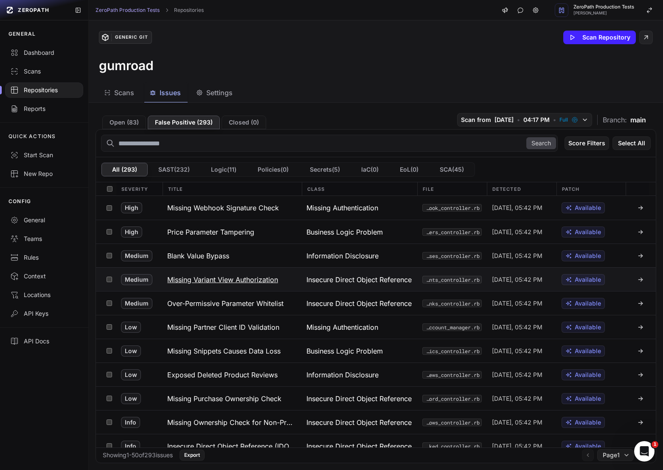
click at [213, 277] on h3 "Missing Variant View Authorization" at bounding box center [222, 279] width 111 height 10
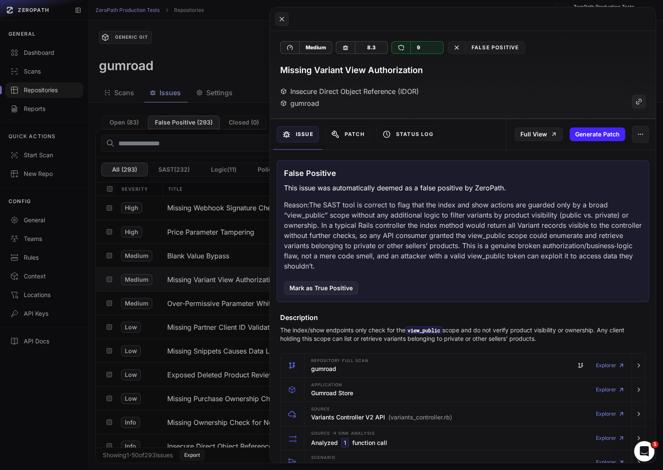
click at [194, 292] on button at bounding box center [331, 235] width 663 height 470
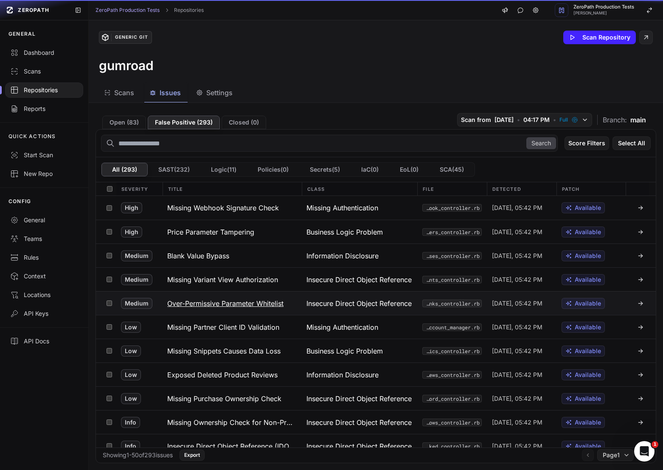
click at [195, 297] on button "Over-Permissive Parameter Whitelist" at bounding box center [231, 302] width 139 height 23
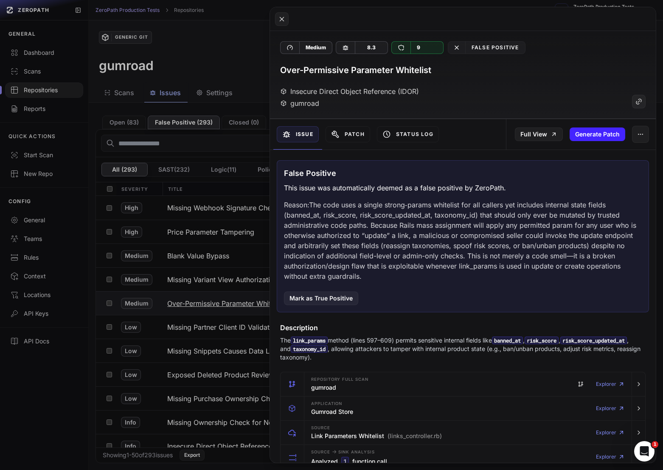
click at [195, 297] on button at bounding box center [331, 235] width 663 height 470
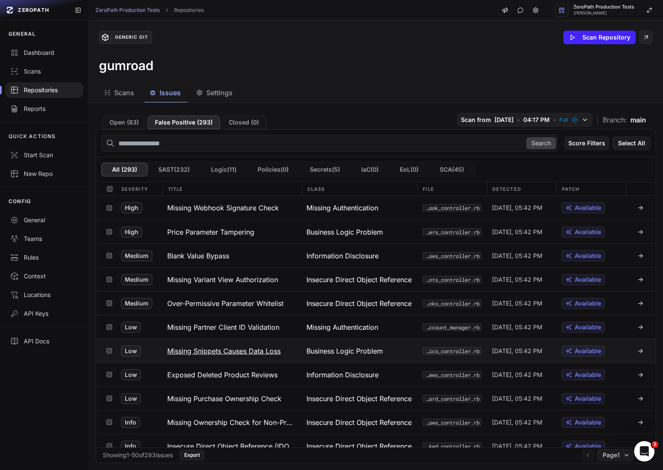
click at [197, 352] on h3 "Missing Snippets Causes Data Loss" at bounding box center [223, 351] width 113 height 10
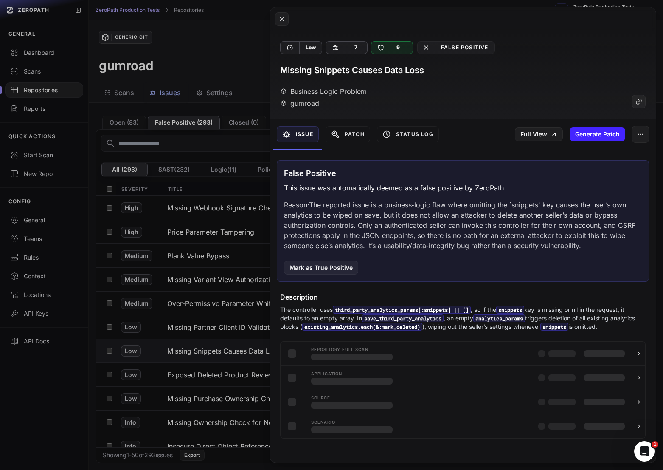
click at [197, 352] on button at bounding box center [331, 235] width 663 height 470
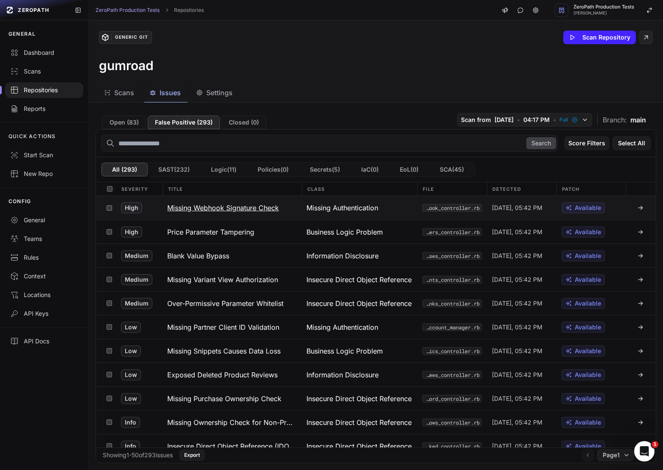
click at [217, 205] on h3 "Missing Webhook Signature Check" at bounding box center [223, 208] width 112 height 10
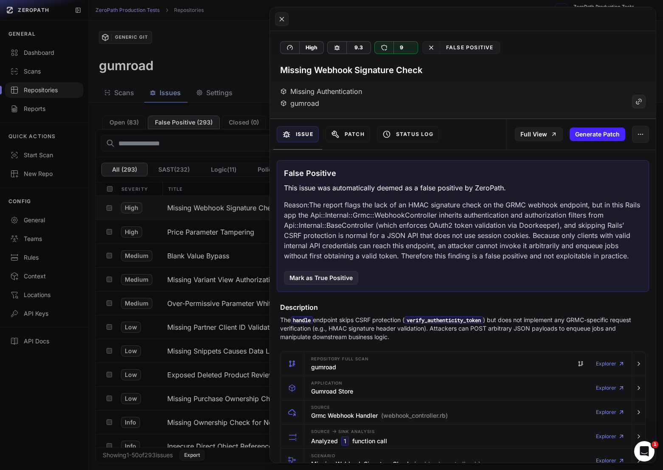
click at [216, 205] on button at bounding box center [331, 235] width 663 height 470
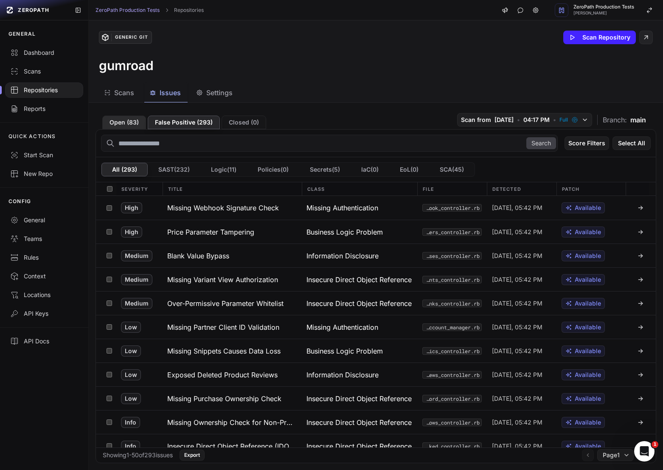
click at [133, 122] on button "Open ( 83 )" at bounding box center [124, 123] width 44 height 14
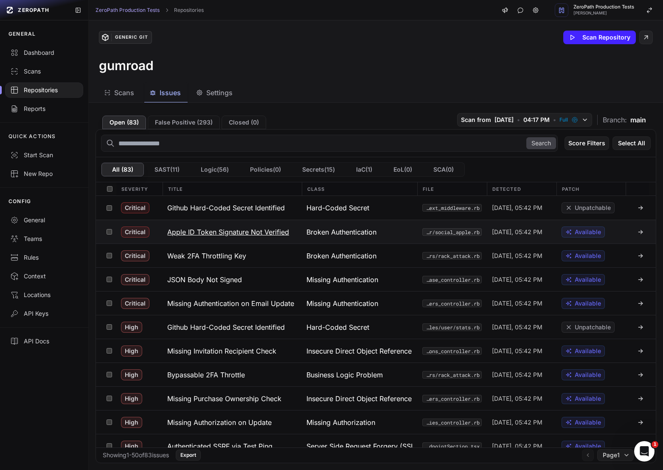
click at [243, 233] on h3 "Apple ID Token Signature Not Verified" at bounding box center [228, 232] width 122 height 10
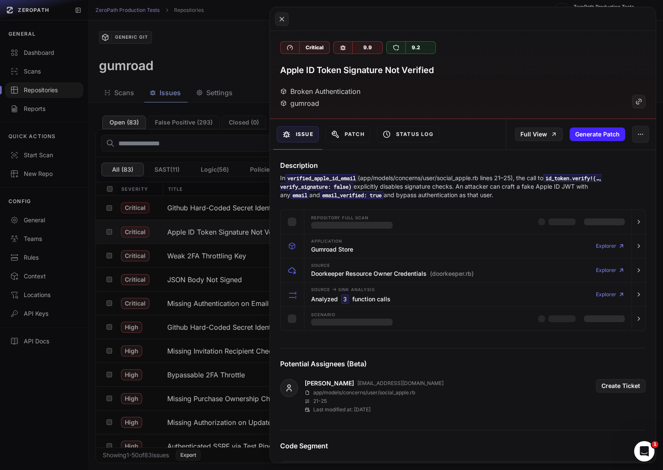
click at [408, 183] on p "In verified_apple_id_email (app/models/concerns/user/social_apple.rb lines 21–2…" at bounding box center [463, 186] width 366 height 25
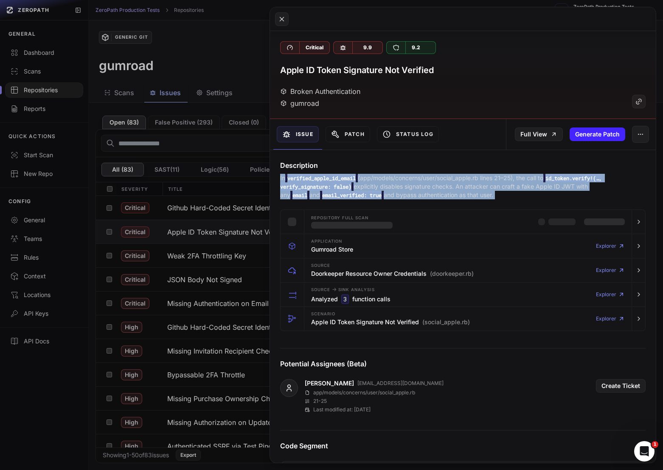
click at [408, 183] on p "In verified_apple_id_email (app/models/concerns/user/social_apple.rb lines 21–2…" at bounding box center [463, 186] width 366 height 25
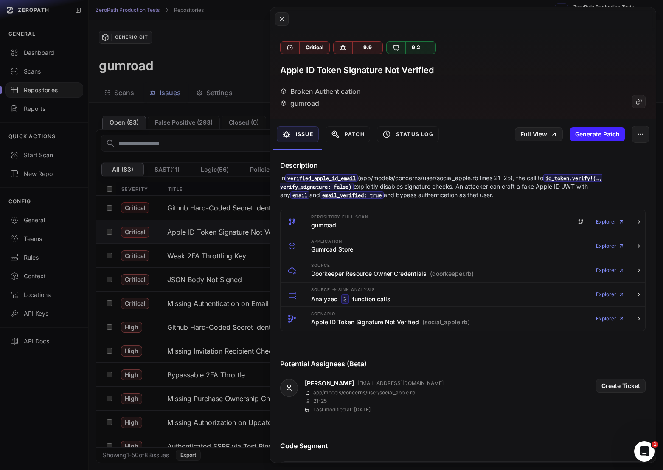
click at [416, 187] on p "In verified_apple_id_email (app/models/concerns/user/social_apple.rb lines 21–2…" at bounding box center [463, 186] width 366 height 25
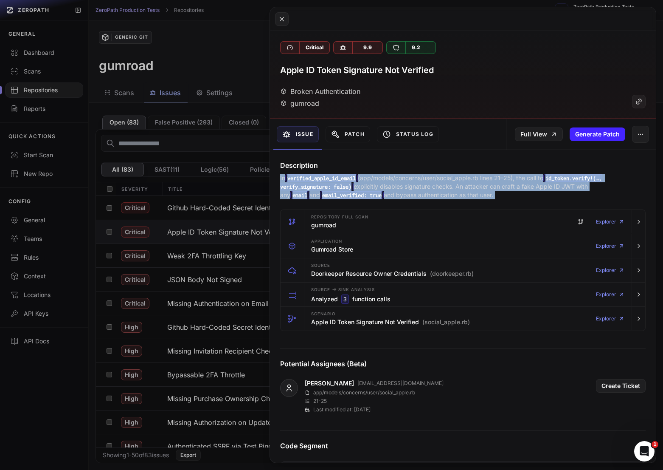
click at [416, 187] on p "In verified_apple_id_email (app/models/concerns/user/social_apple.rb lines 21–2…" at bounding box center [463, 186] width 366 height 25
click at [237, 80] on button at bounding box center [331, 235] width 663 height 470
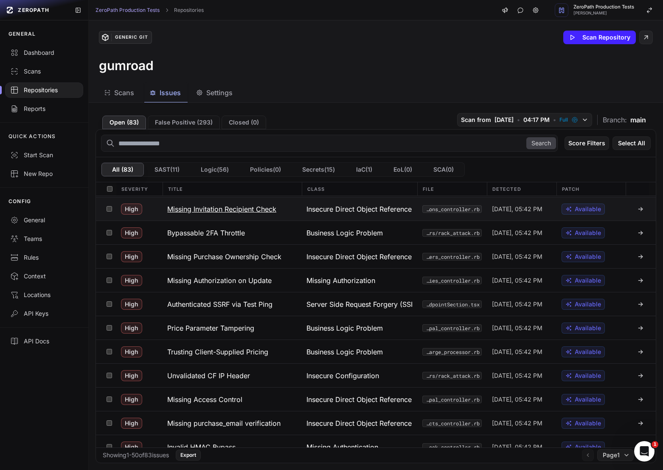
scroll to position [169, 0]
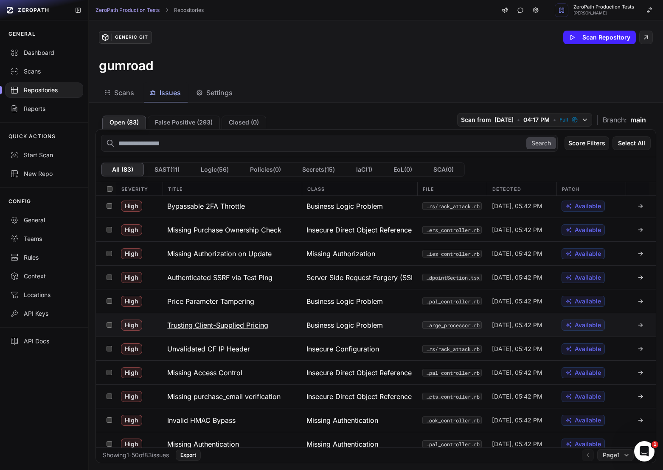
click at [362, 329] on span "Business Logic Problem" at bounding box center [345, 325] width 76 height 10
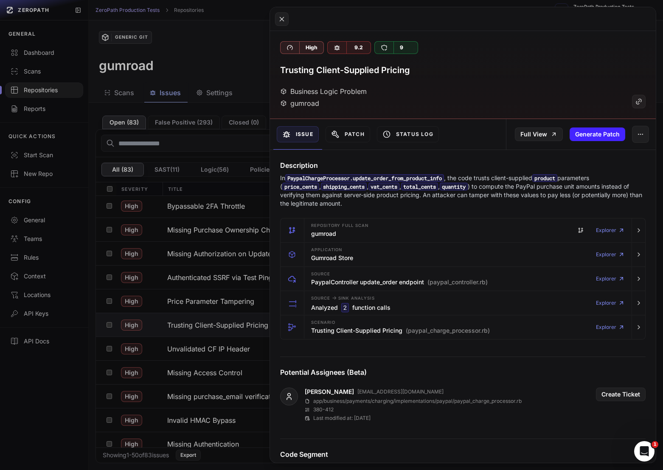
click at [194, 342] on button at bounding box center [331, 235] width 663 height 470
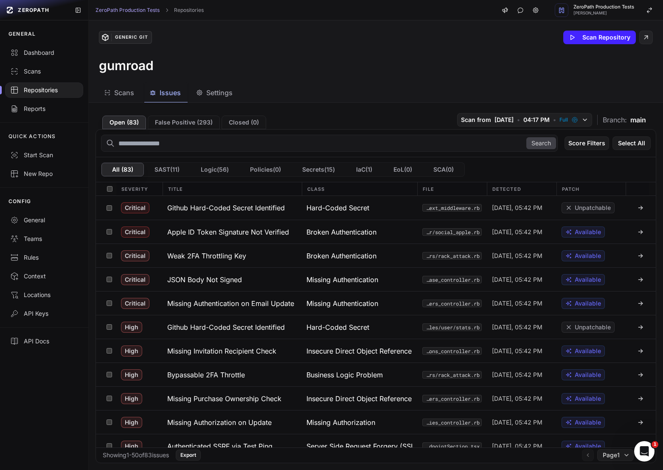
click at [54, 91] on div "Repositories" at bounding box center [44, 90] width 68 height 8
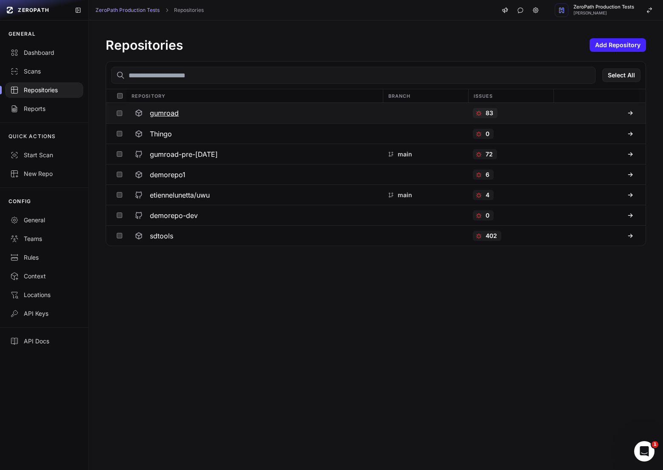
click at [170, 113] on h3 "gumroad" at bounding box center [164, 113] width 29 height 10
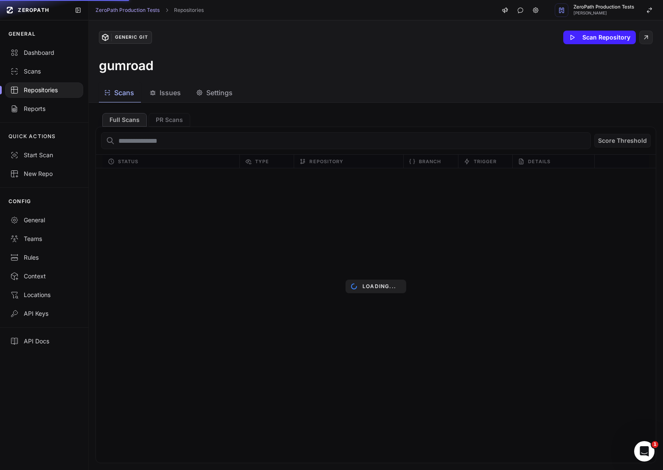
click at [175, 95] on span "Issues" at bounding box center [170, 93] width 21 height 10
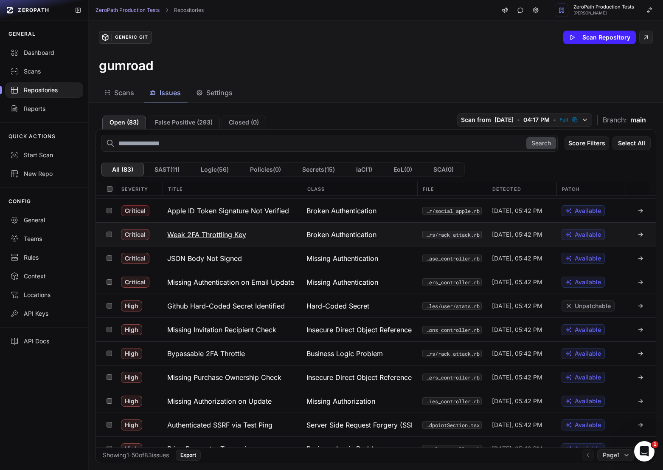
scroll to position [26, 0]
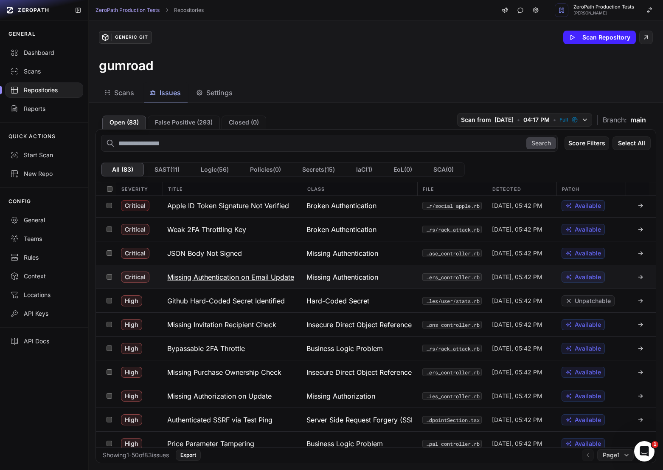
click at [251, 275] on h3 "Missing Authentication on Email Update" at bounding box center [230, 277] width 127 height 10
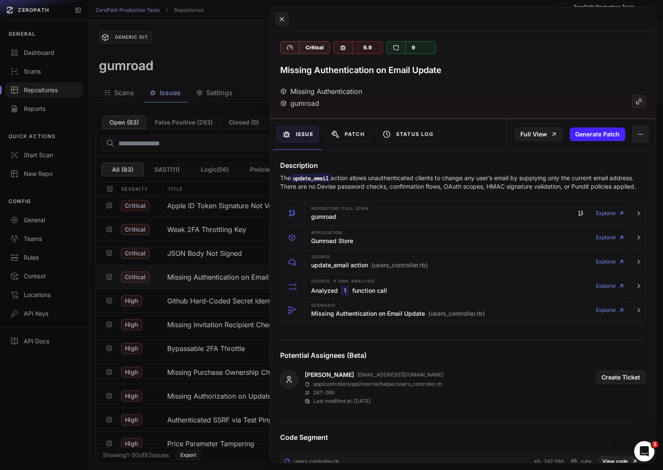
click at [242, 277] on button at bounding box center [331, 235] width 663 height 470
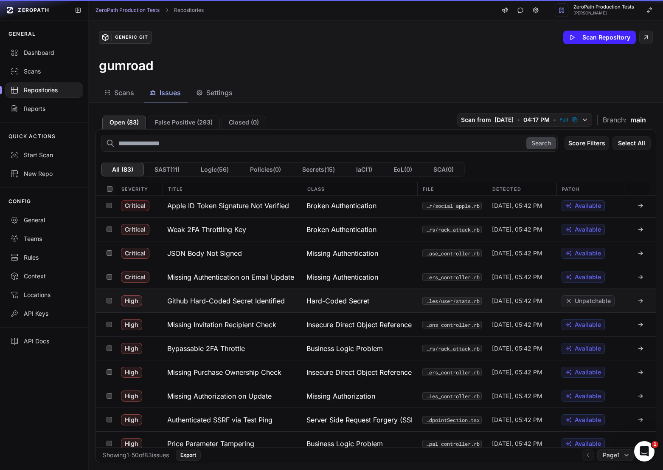
click at [242, 299] on h3 "Github Hard-Coded Secret Identified" at bounding box center [226, 301] width 118 height 10
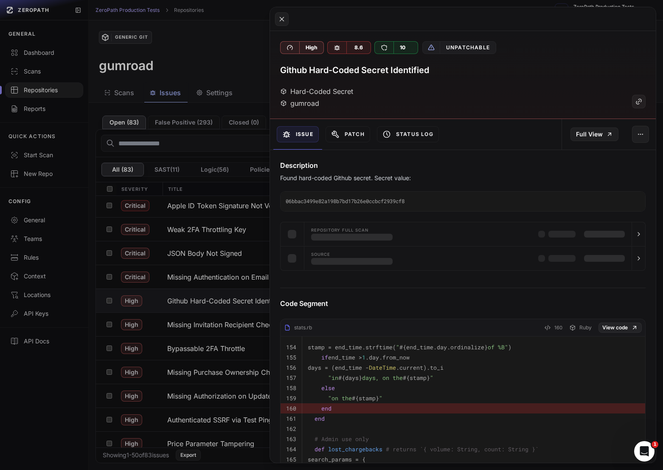
click at [251, 325] on button at bounding box center [331, 235] width 663 height 470
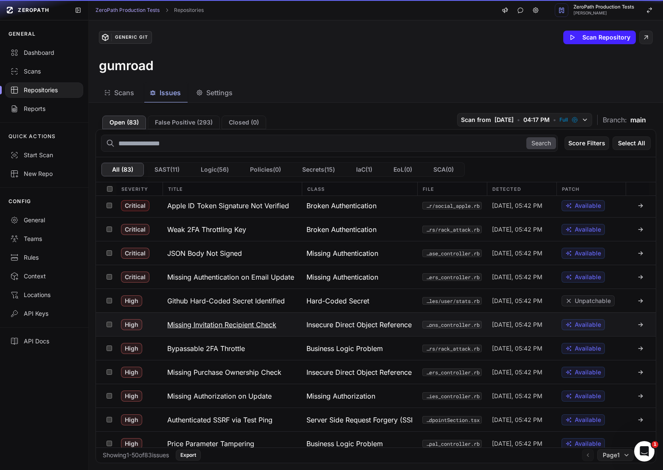
click at [243, 331] on button "Missing Invitation Recipient Check" at bounding box center [231, 324] width 139 height 23
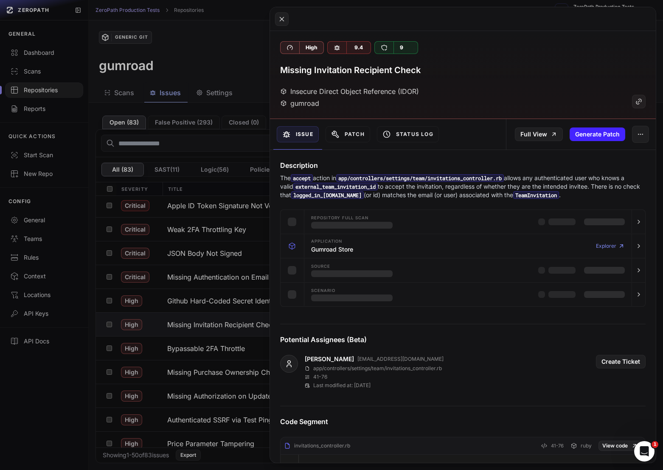
click at [243, 352] on button at bounding box center [331, 235] width 663 height 470
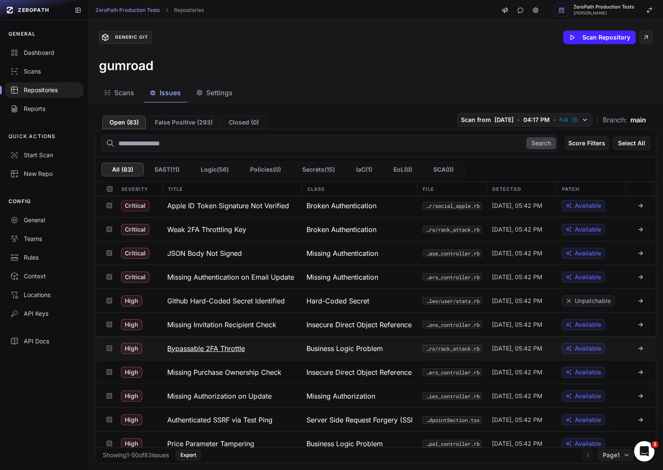
click at [243, 353] on button "Bypassable 2FA Throttle" at bounding box center [231, 347] width 139 height 23
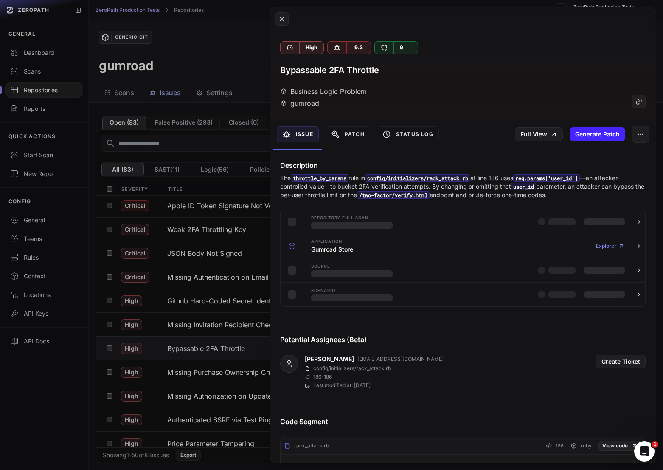
click at [244, 363] on button at bounding box center [331, 235] width 663 height 470
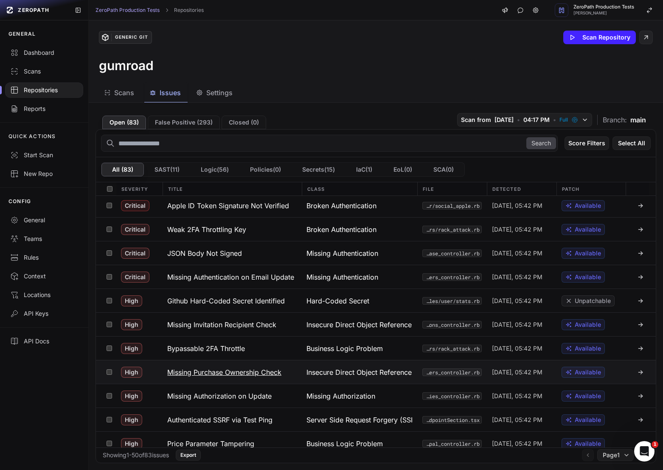
click at [244, 370] on h3 "Missing Purchase Ownership Check" at bounding box center [224, 372] width 114 height 10
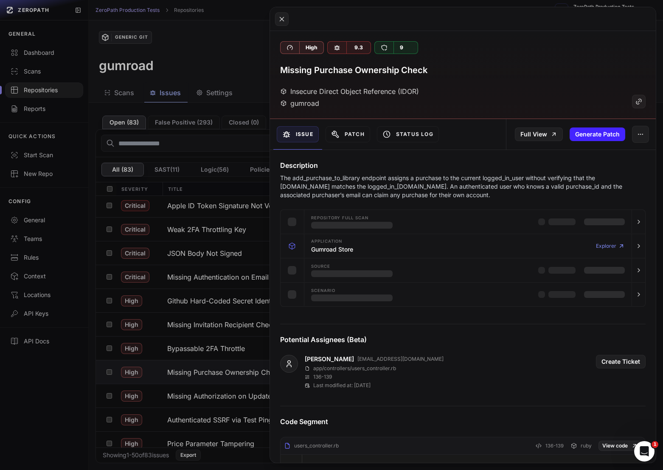
click at [244, 397] on button at bounding box center [331, 235] width 663 height 470
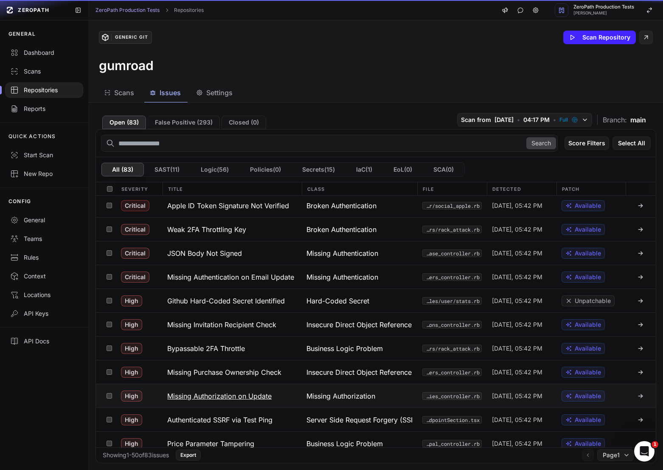
click at [246, 397] on h3 "Missing Authorization on Update" at bounding box center [219, 396] width 104 height 10
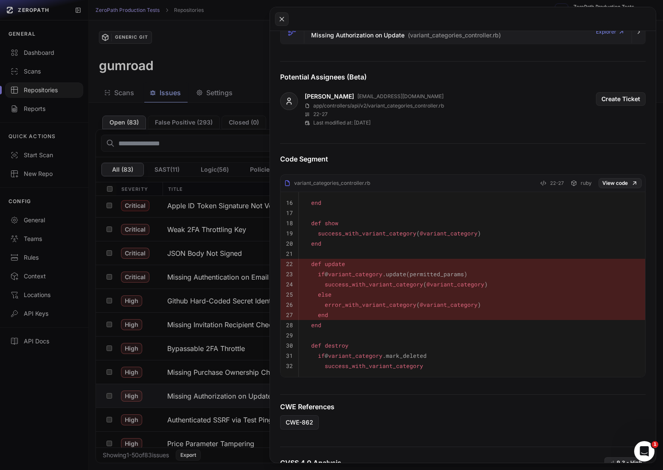
scroll to position [291, 0]
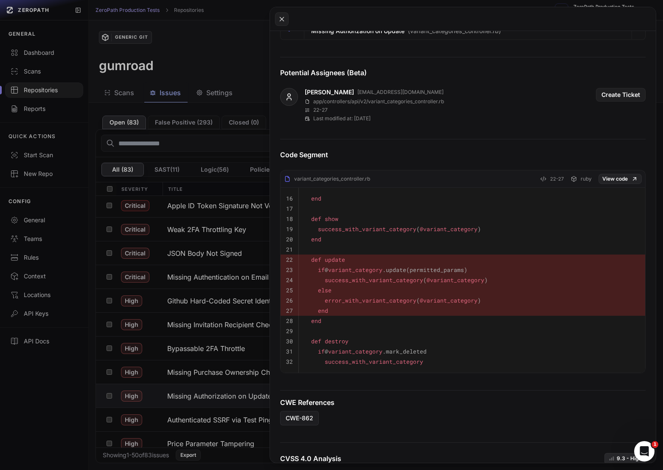
click at [248, 273] on button at bounding box center [331, 235] width 663 height 470
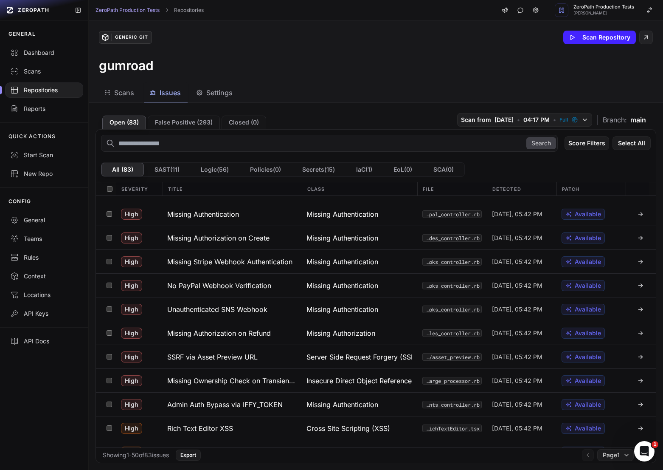
scroll to position [408, 0]
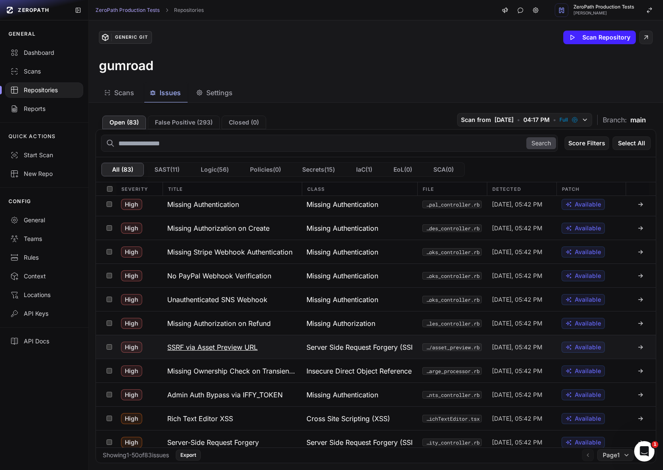
click at [271, 353] on button "SSRF via Asset Preview URL" at bounding box center [231, 346] width 139 height 23
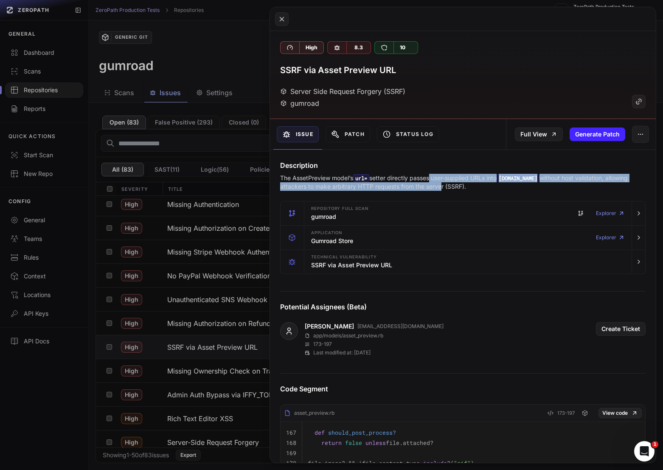
drag, startPoint x: 430, startPoint y: 178, endPoint x: 440, endPoint y: 182, distance: 10.7
click at [440, 182] on p "The AssetPreview model’s url= setter directly passes user-supplied URLs into [D…" at bounding box center [463, 182] width 366 height 17
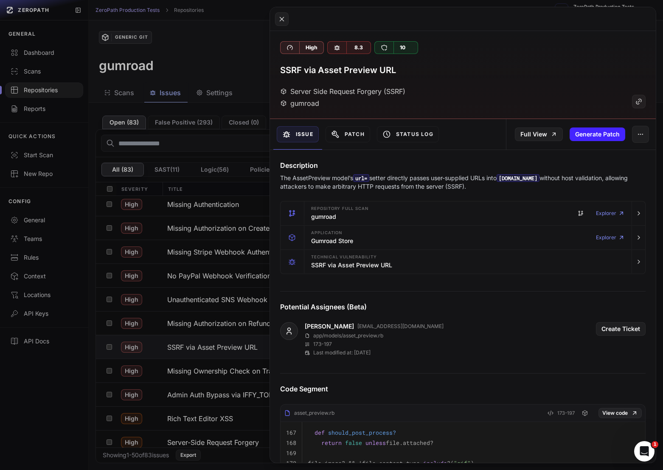
click at [447, 184] on p "The AssetPreview model’s url= setter directly passes user-supplied URLs into [D…" at bounding box center [463, 182] width 366 height 17
click at [460, 189] on p "The AssetPreview model’s url= setter directly passes user-supplied URLs into [D…" at bounding box center [463, 182] width 366 height 17
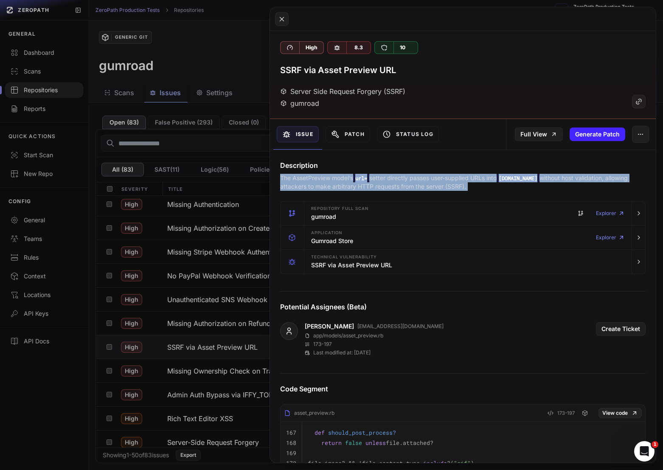
click at [460, 189] on p "The AssetPreview model’s url= setter directly passes user-supplied URLs into [D…" at bounding box center [463, 182] width 366 height 17
copy div "The AssetPreview model’s url= setter directly passes user-supplied URLs into [D…"
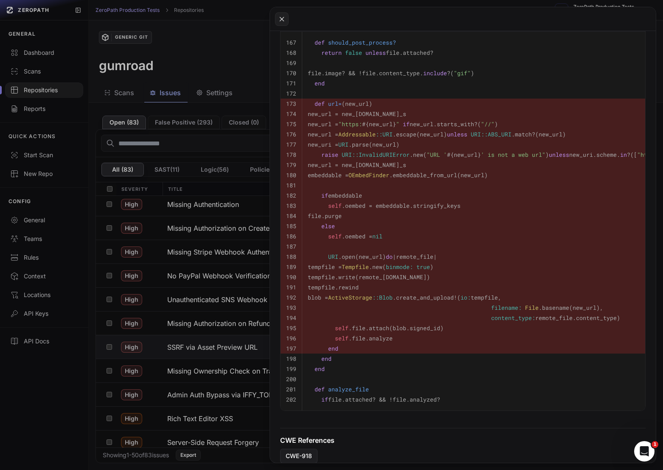
scroll to position [391, 0]
click at [196, 374] on button at bounding box center [331, 235] width 663 height 470
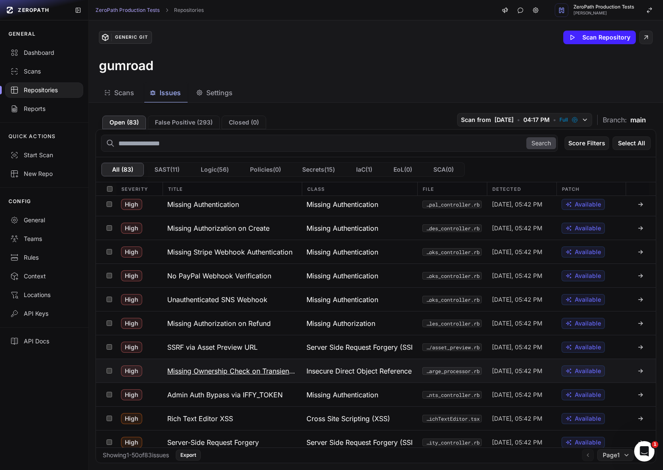
click at [247, 363] on button "Missing Ownership Check on Transient Customer Token" at bounding box center [231, 370] width 139 height 23
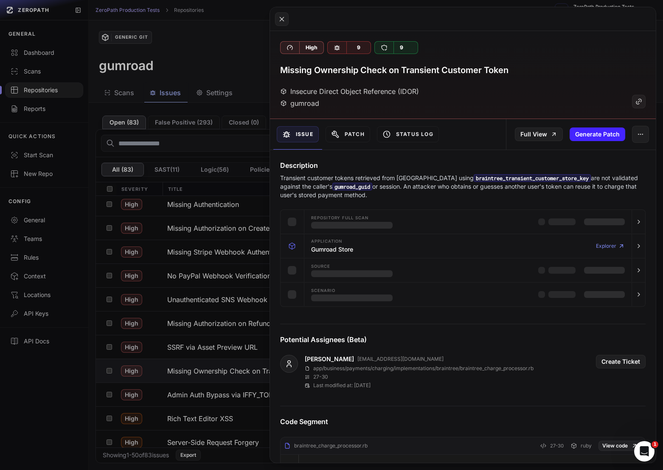
click at [215, 356] on button at bounding box center [331, 235] width 663 height 470
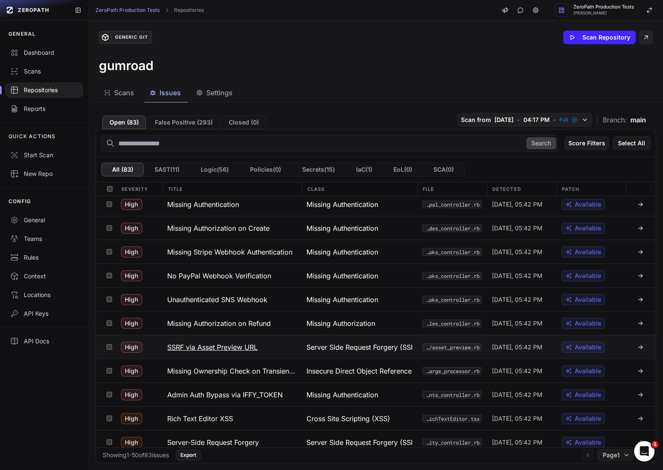
click at [221, 345] on h3 "SSRF via Asset Preview URL" at bounding box center [212, 347] width 90 height 10
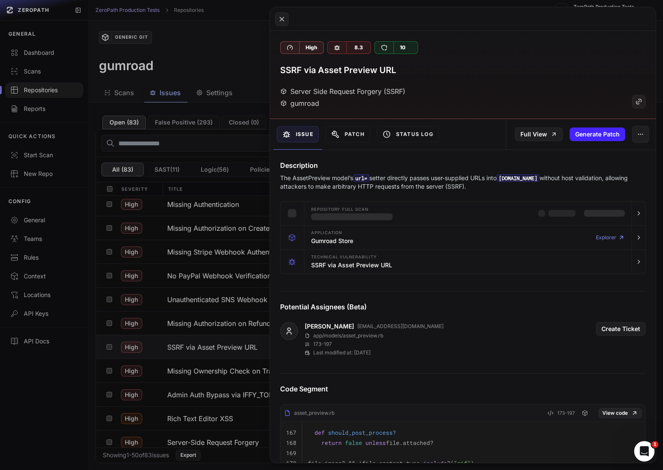
click at [216, 346] on button at bounding box center [331, 235] width 663 height 470
